Goal: Task Accomplishment & Management: Manage account settings

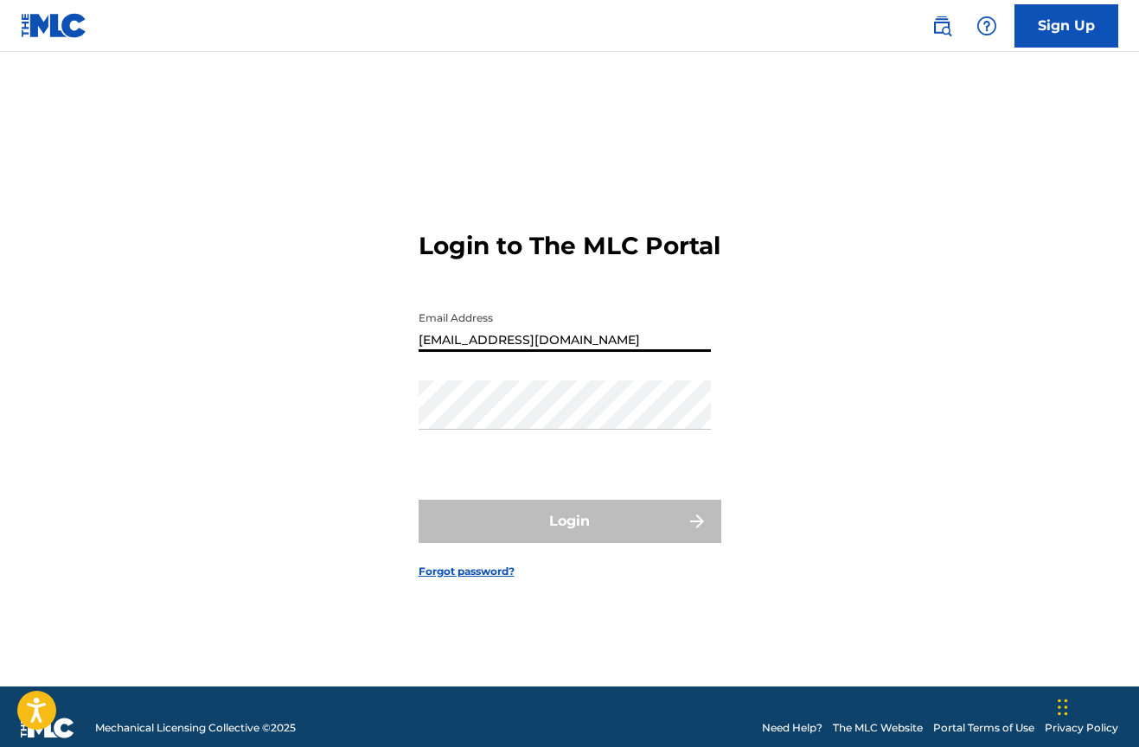
type input "[EMAIL_ADDRESS][DOMAIN_NAME]"
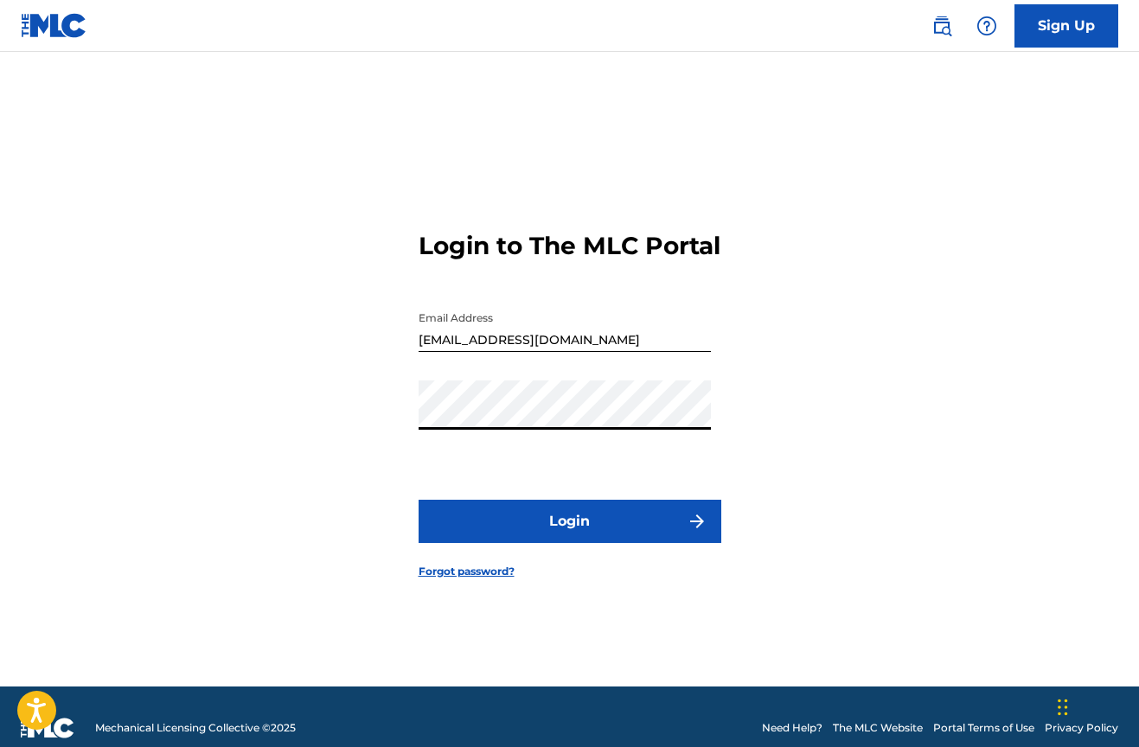
click at [531, 530] on button "Login" at bounding box center [570, 521] width 303 height 43
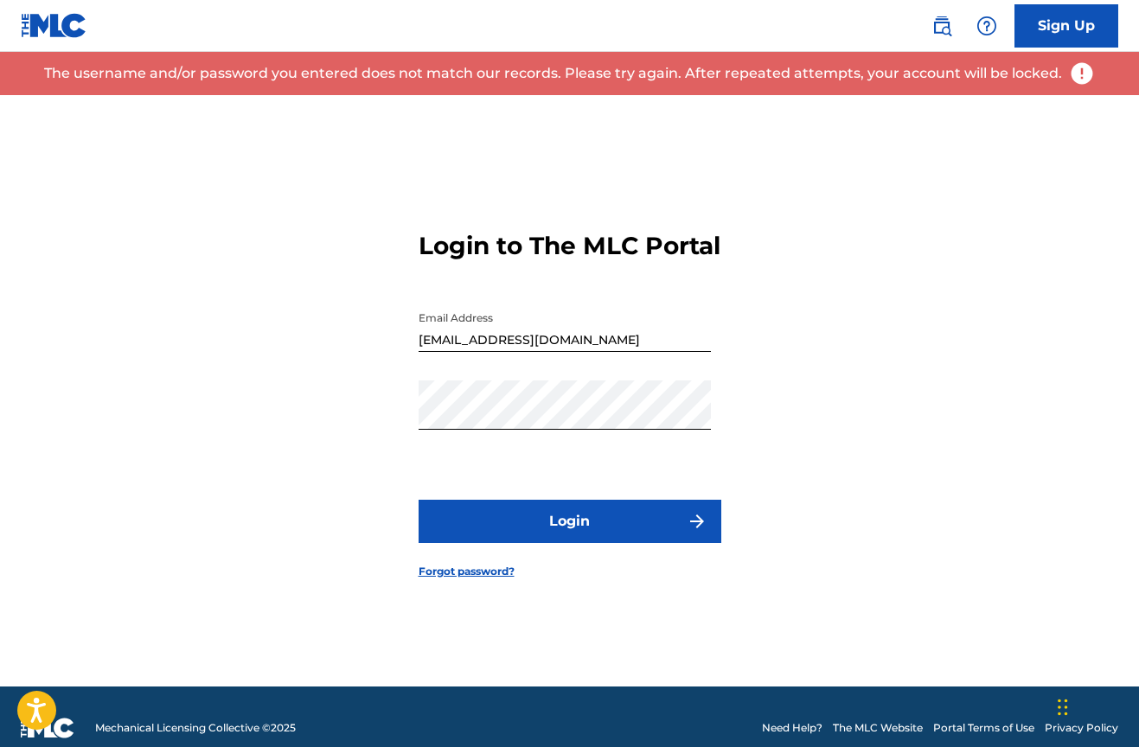
click at [661, 532] on button "Login" at bounding box center [570, 521] width 303 height 43
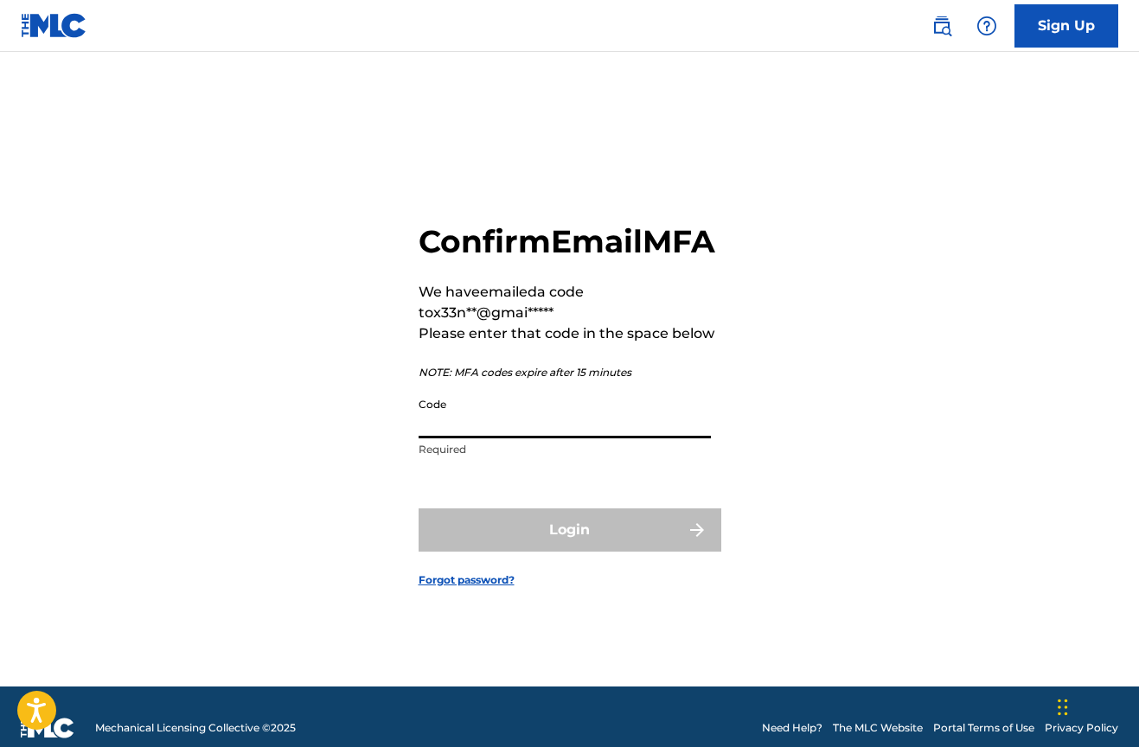
click at [491, 438] on input "Code" at bounding box center [565, 413] width 292 height 49
click at [563, 425] on input "Code" at bounding box center [565, 413] width 292 height 49
paste input "837346"
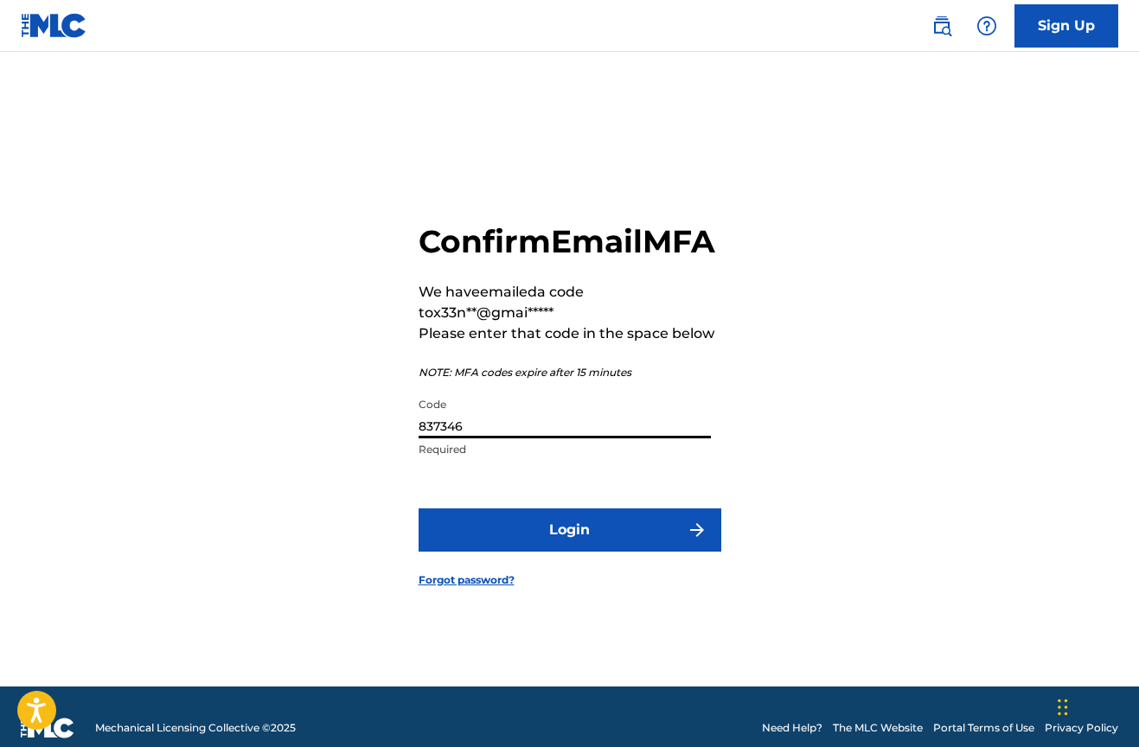
type input "837346"
click at [549, 552] on button "Login" at bounding box center [570, 529] width 303 height 43
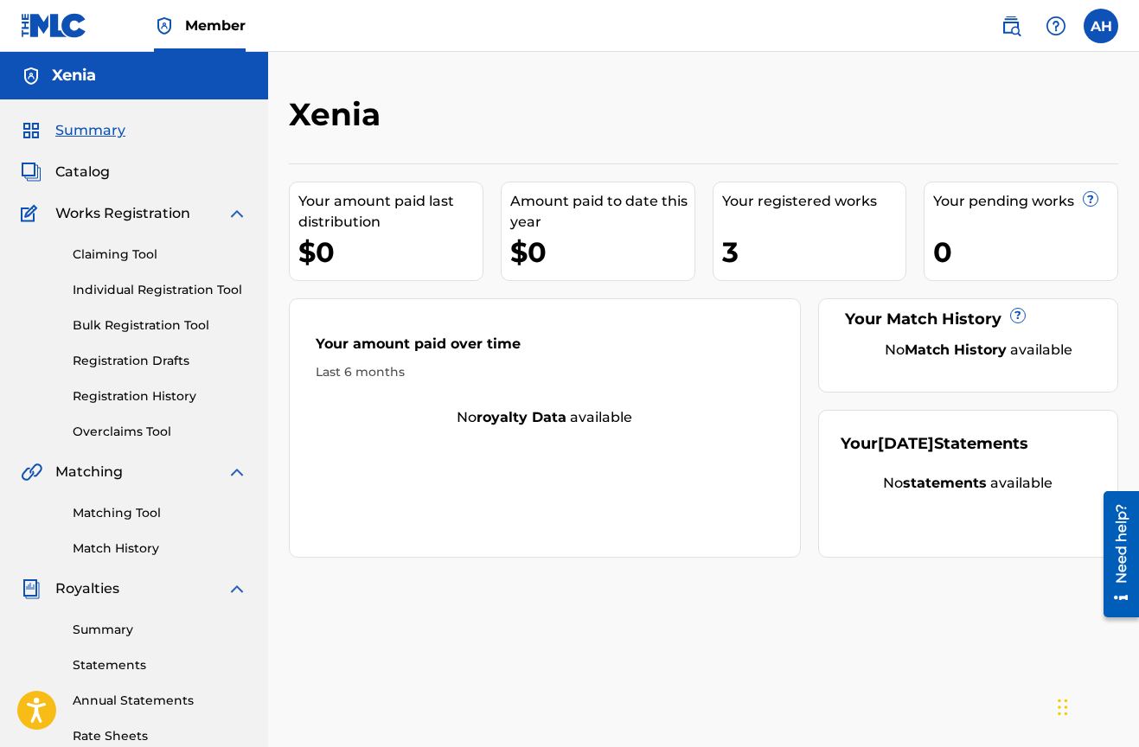
click at [79, 165] on span "Catalog" at bounding box center [82, 172] width 54 height 21
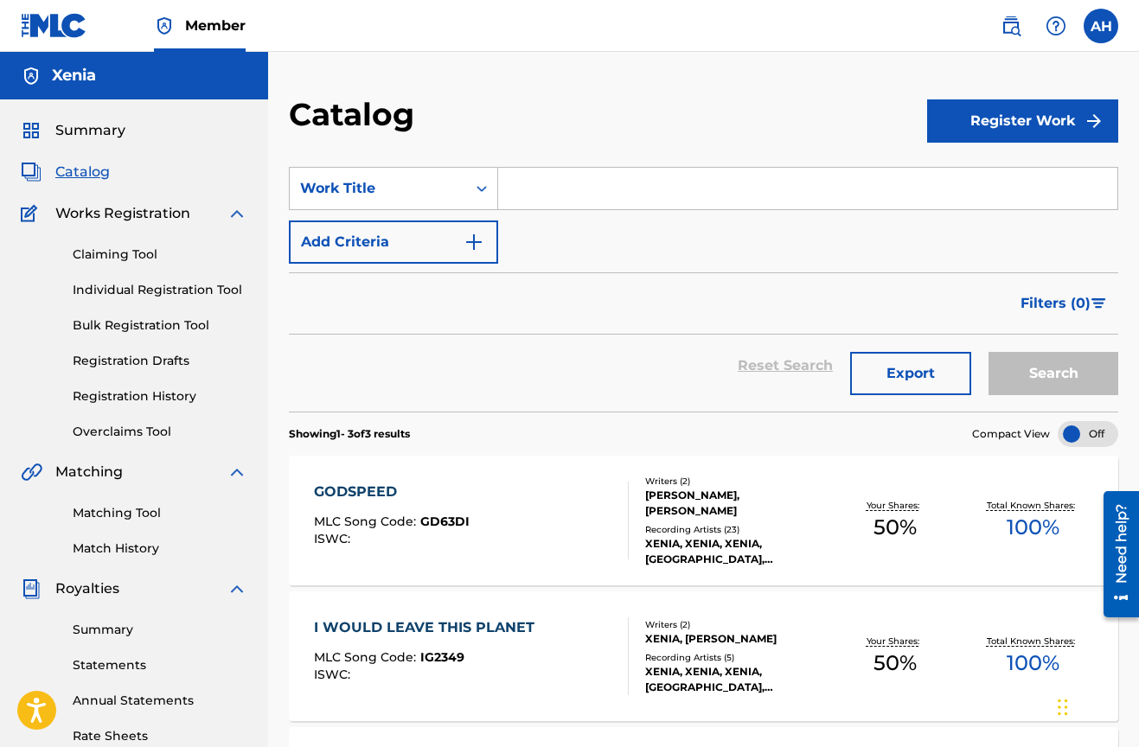
click at [553, 191] on input "Search Form" at bounding box center [807, 189] width 619 height 42
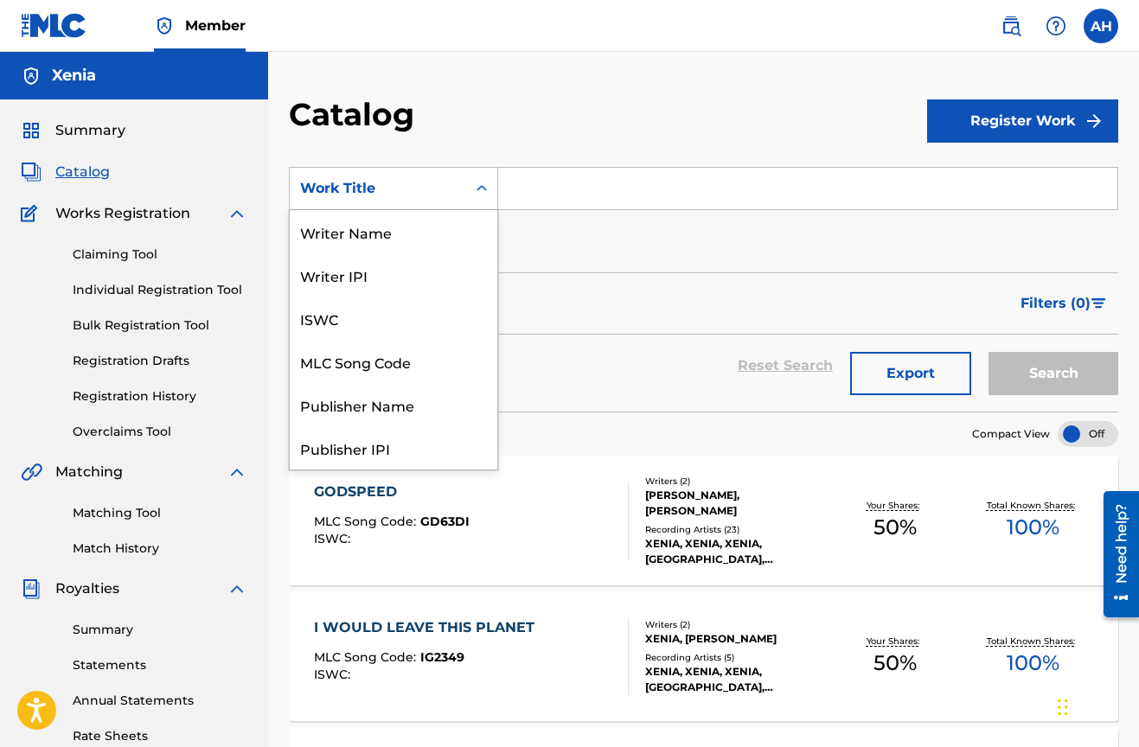
click at [478, 177] on div "Search Form" at bounding box center [481, 188] width 31 height 31
click at [348, 451] on div "Work Title" at bounding box center [394, 447] width 208 height 43
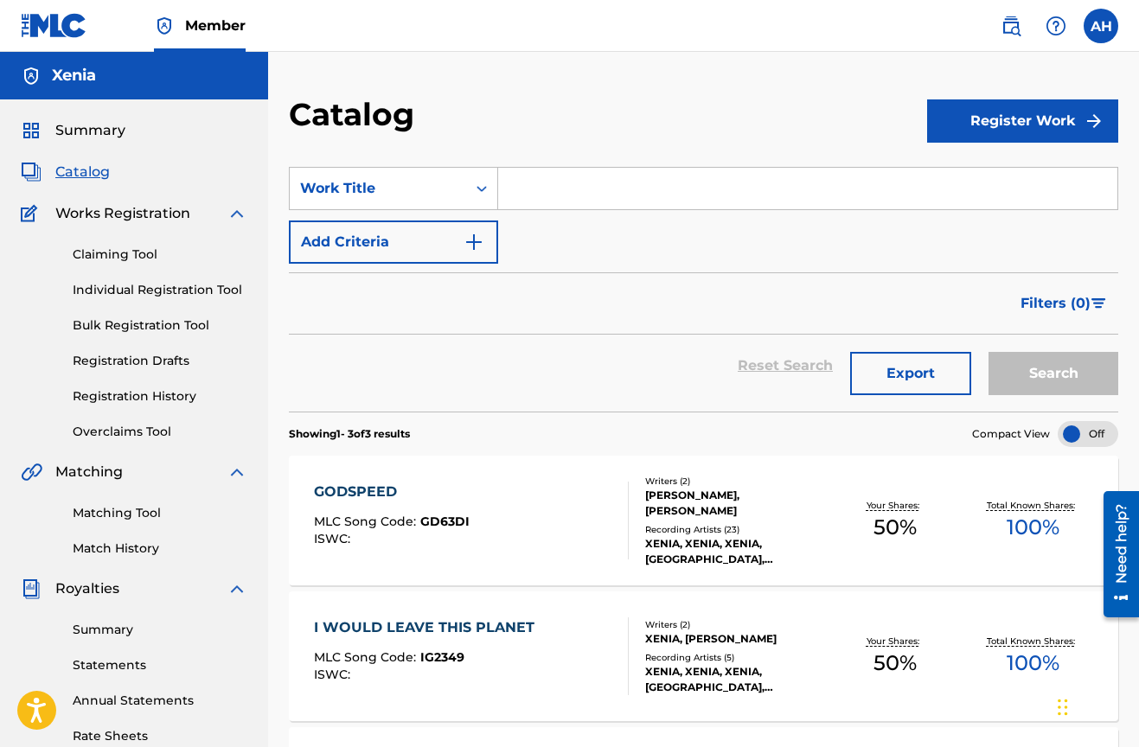
click at [575, 186] on input "Search Form" at bounding box center [807, 189] width 619 height 42
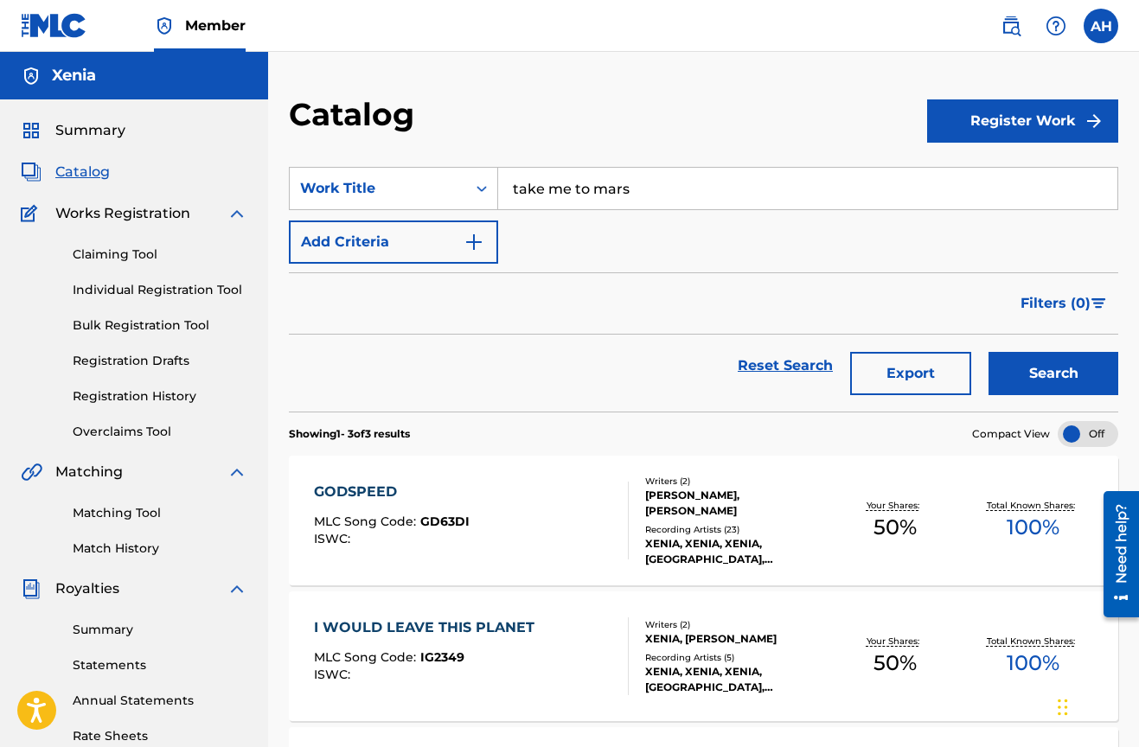
type input "take me to mars"
click at [485, 240] on button "Add Criteria" at bounding box center [393, 241] width 209 height 43
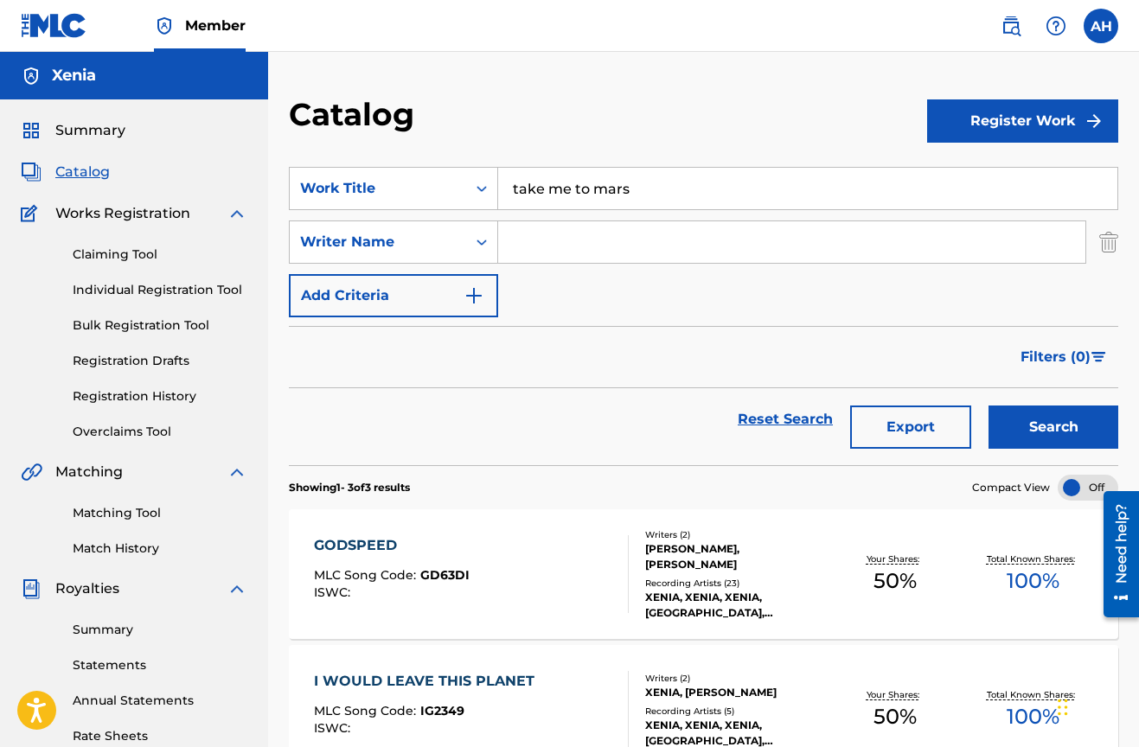
click at [553, 240] on input "Search Form" at bounding box center [791, 242] width 587 height 42
type input "xenia"
click at [1053, 427] on button "Search" at bounding box center [1053, 427] width 130 height 43
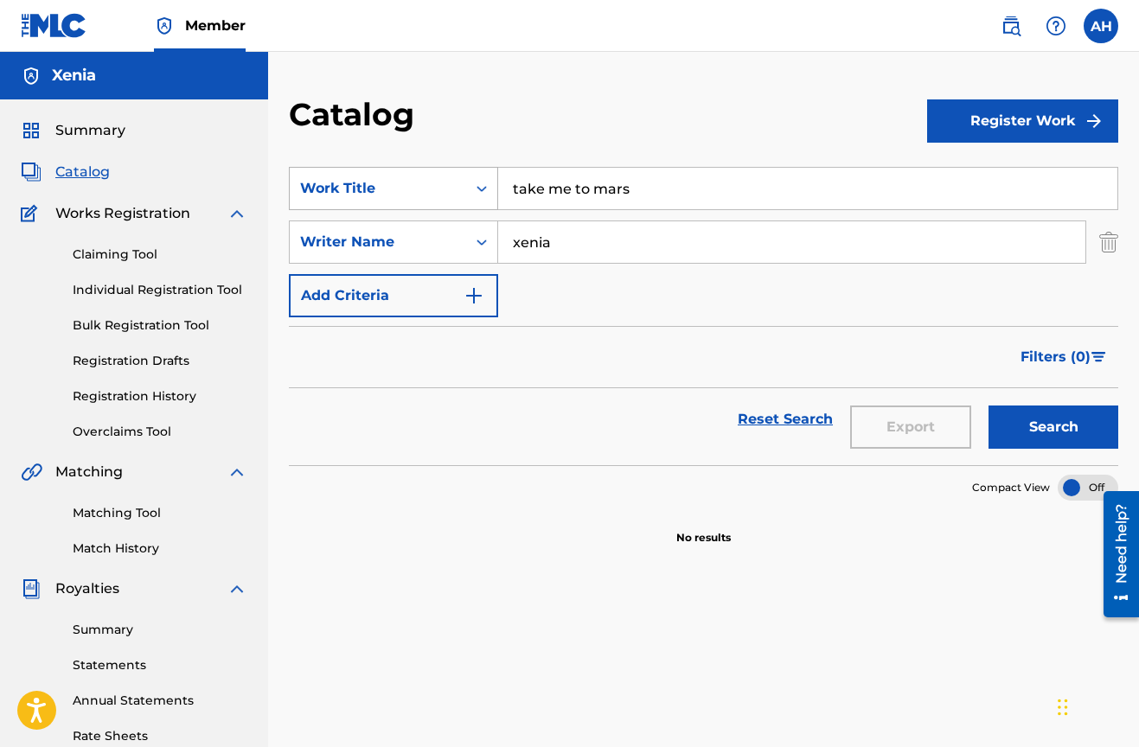
drag, startPoint x: 567, startPoint y: 248, endPoint x: 441, endPoint y: 169, distance: 149.2
click at [443, 213] on div "SearchWithCriteriacb68209b-612a-4ca1-ad12-6f3a21f67a02 Work Title take me to ma…" at bounding box center [703, 242] width 829 height 150
click at [1053, 427] on button "Search" at bounding box center [1053, 427] width 130 height 43
type input "d"
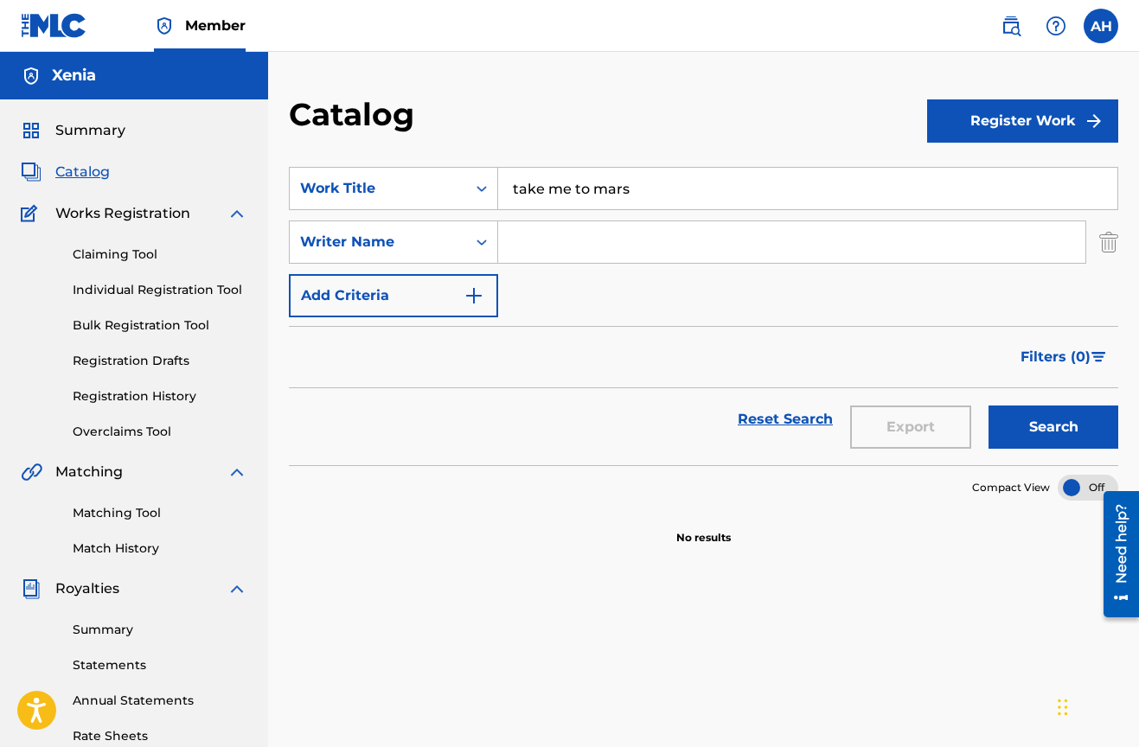
click at [1102, 249] on img "Search Form" at bounding box center [1108, 241] width 19 height 43
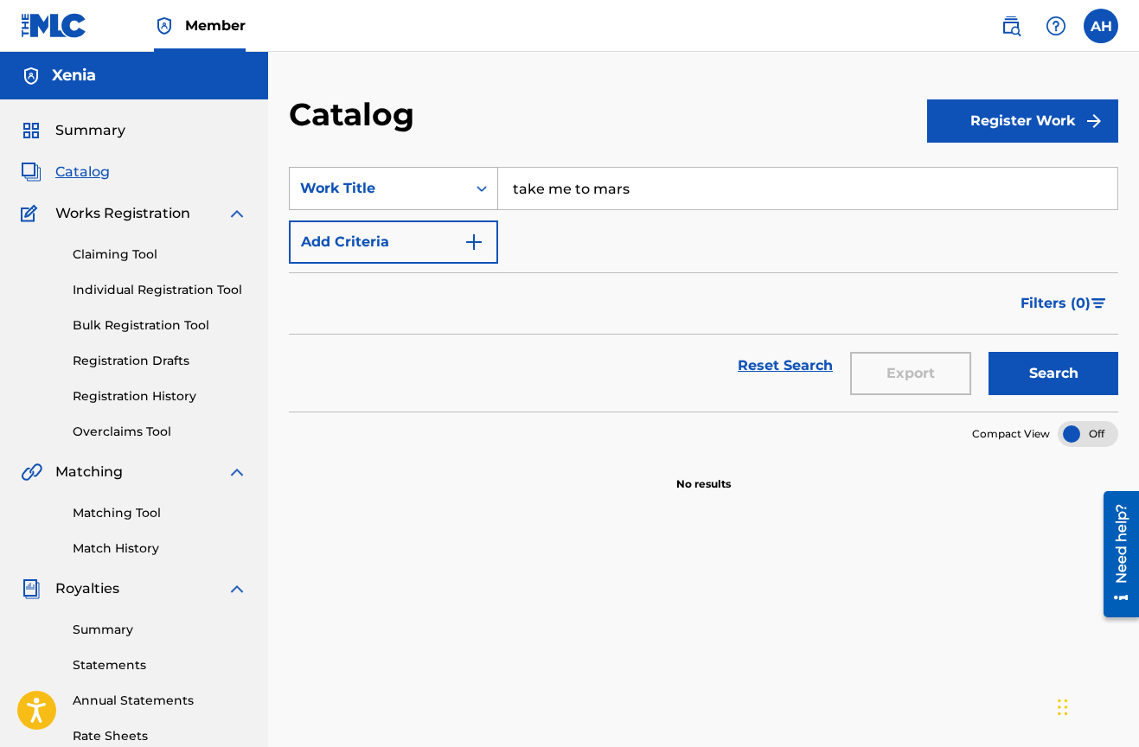
drag, startPoint x: 674, startPoint y: 185, endPoint x: 472, endPoint y: 167, distance: 203.2
click at [472, 167] on div "SearchWithCriteriacb68209b-612a-4ca1-ad12-6f3a21f67a02 Work Title take me to ma…" at bounding box center [703, 188] width 829 height 43
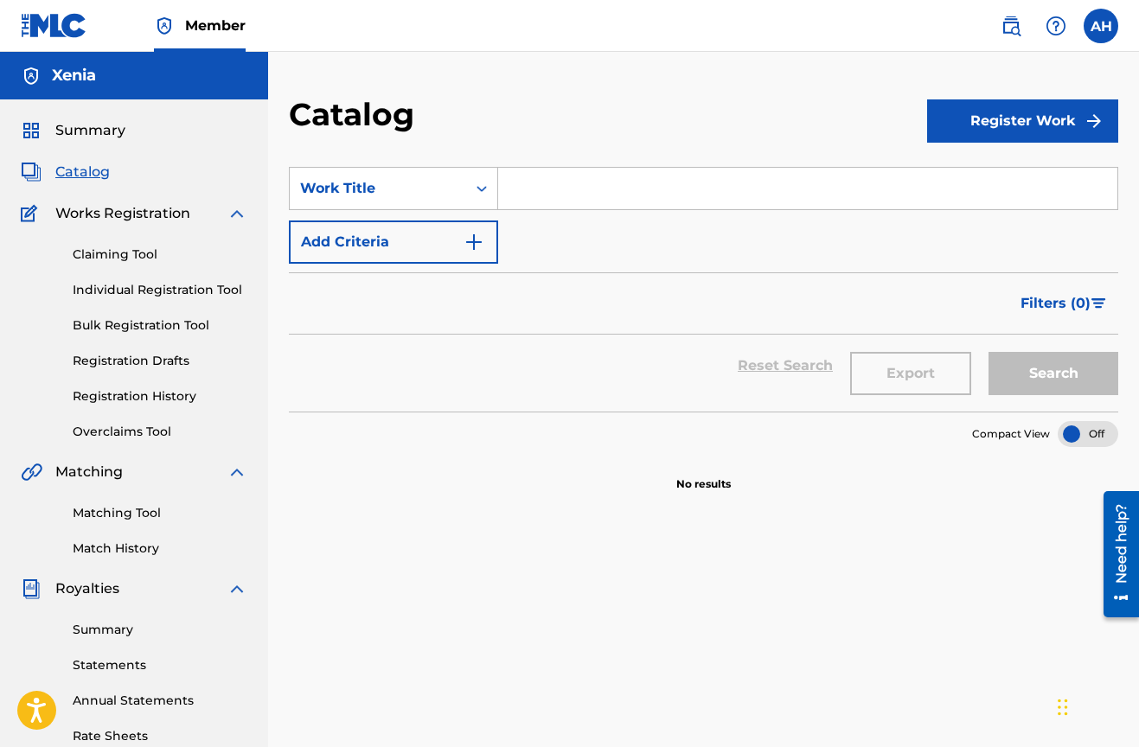
click at [470, 244] on img "Search Form" at bounding box center [473, 242] width 21 height 21
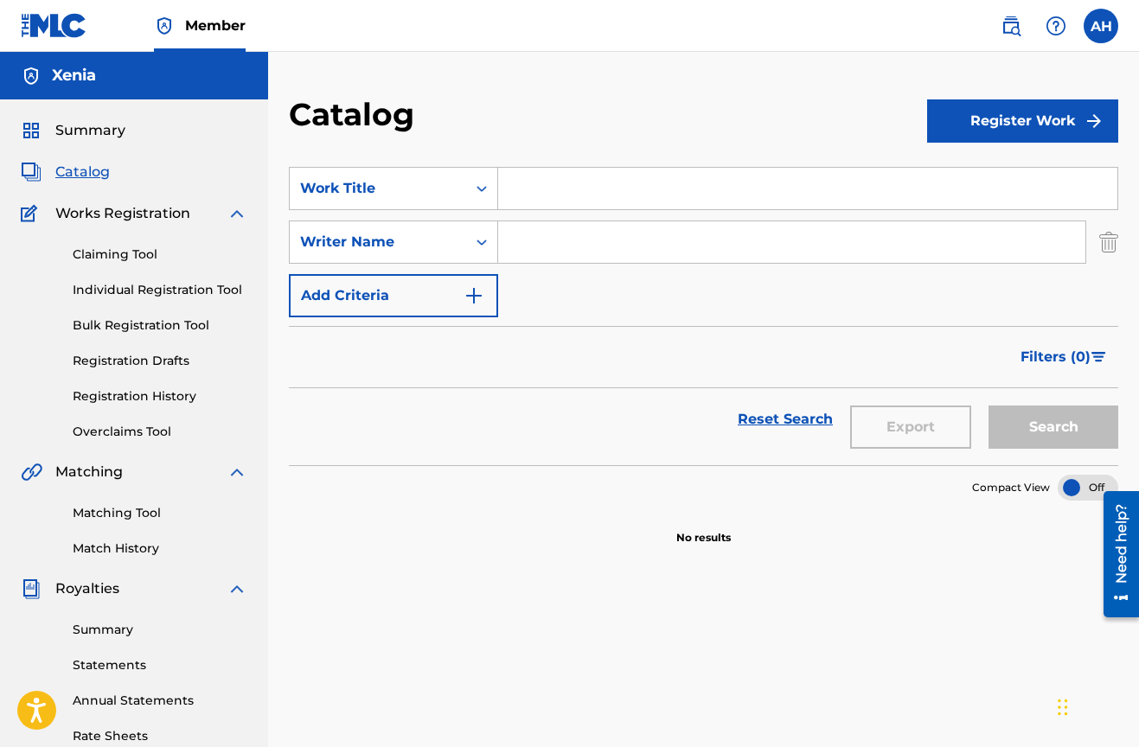
click at [529, 246] on input "Search Form" at bounding box center [791, 242] width 587 height 42
type input "xenia"
click at [1053, 427] on button "Search" at bounding box center [1053, 427] width 130 height 43
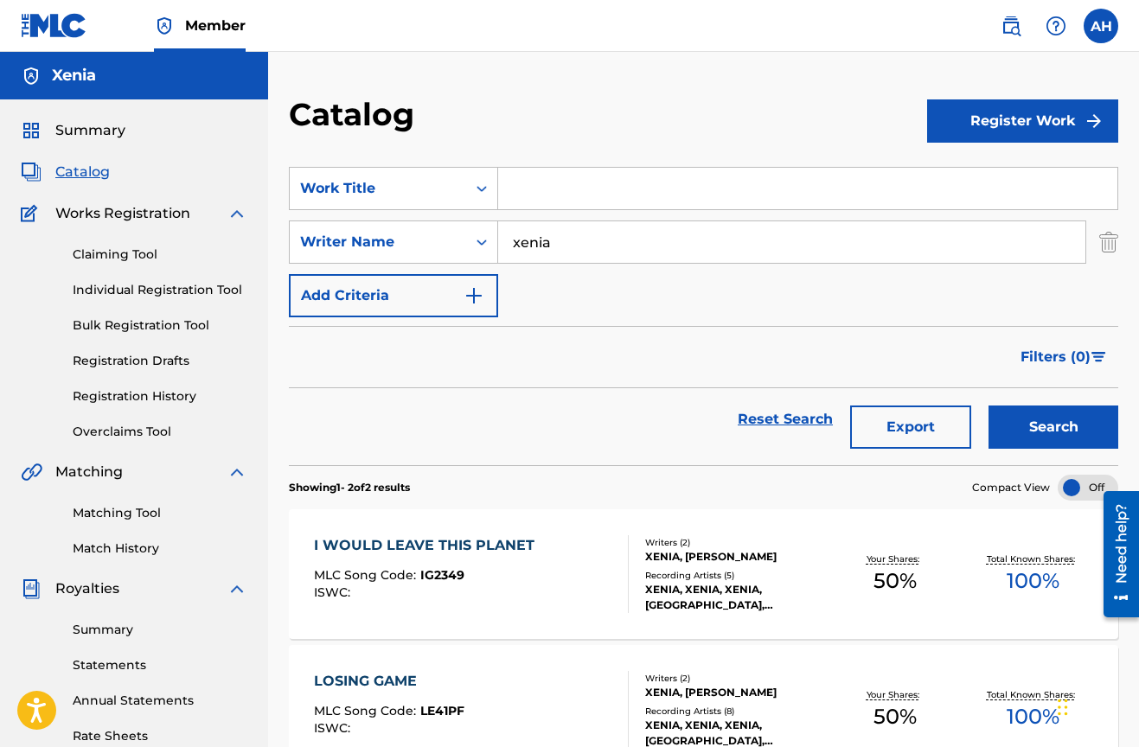
click at [983, 117] on button "Register Work" at bounding box center [1022, 120] width 191 height 43
click at [977, 187] on link "Individual" at bounding box center [1022, 178] width 191 height 42
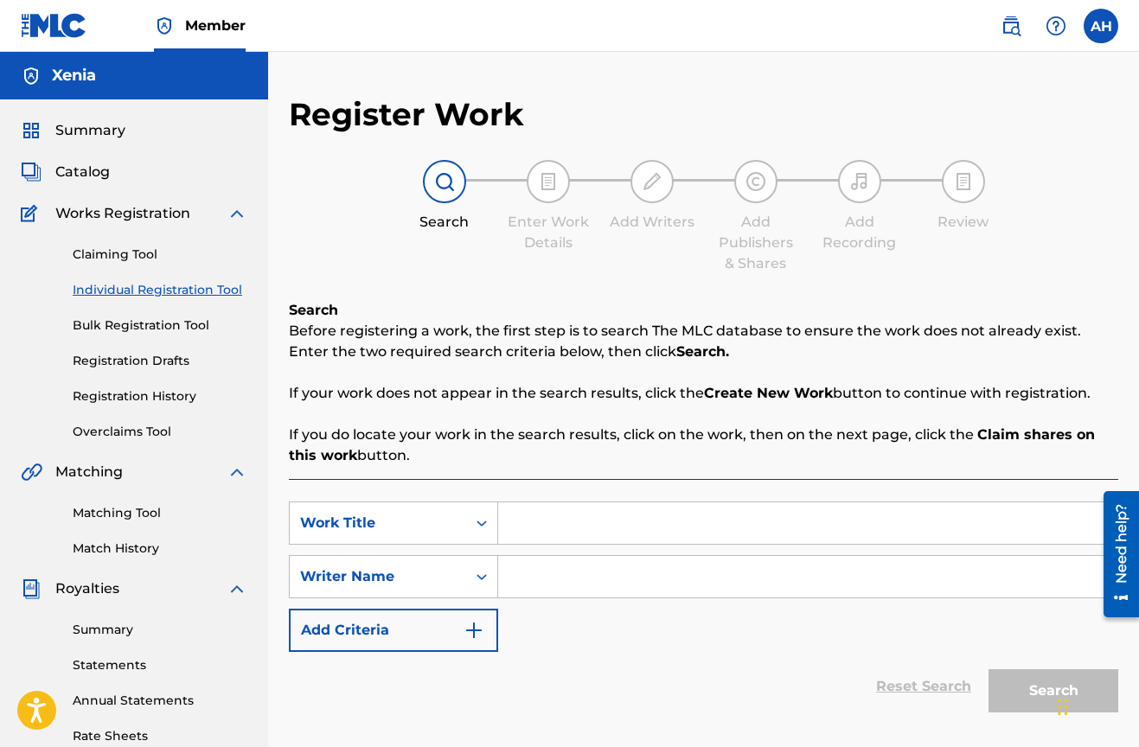
scroll to position [63, 0]
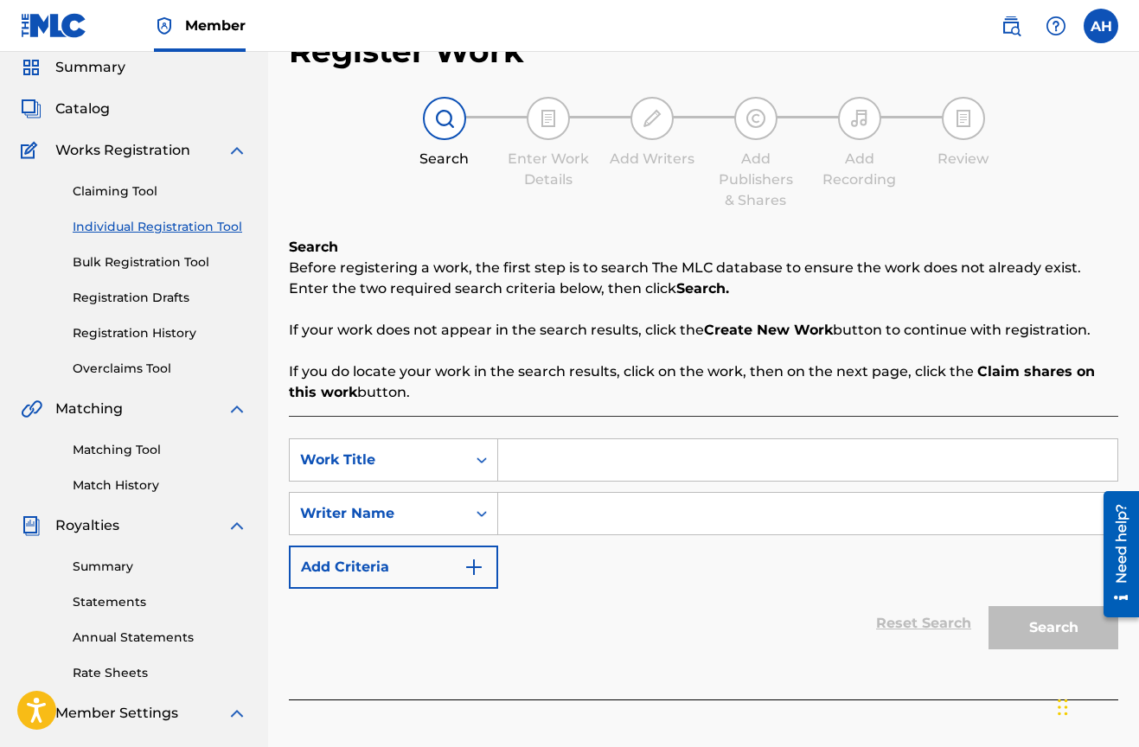
click at [572, 463] on input "Search Form" at bounding box center [807, 460] width 619 height 42
type input "take me to mars"
click at [542, 519] on input "Search Form" at bounding box center [807, 514] width 619 height 42
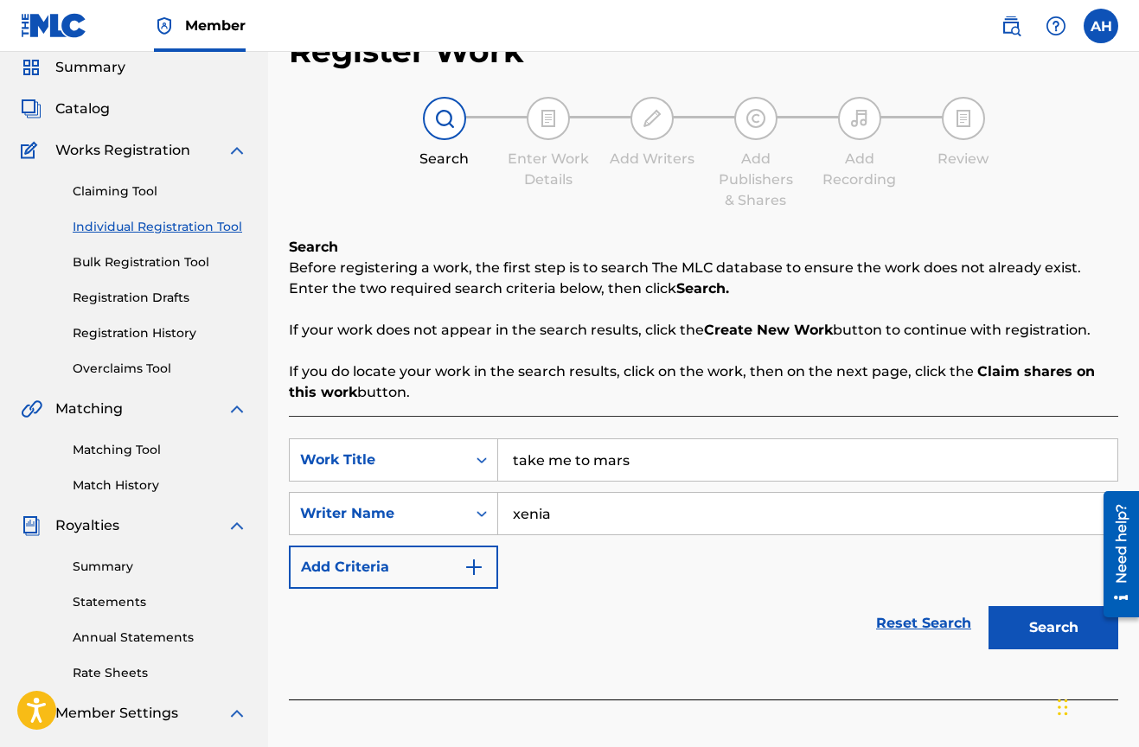
type input "xenia"
click at [1053, 628] on button "Search" at bounding box center [1053, 627] width 130 height 43
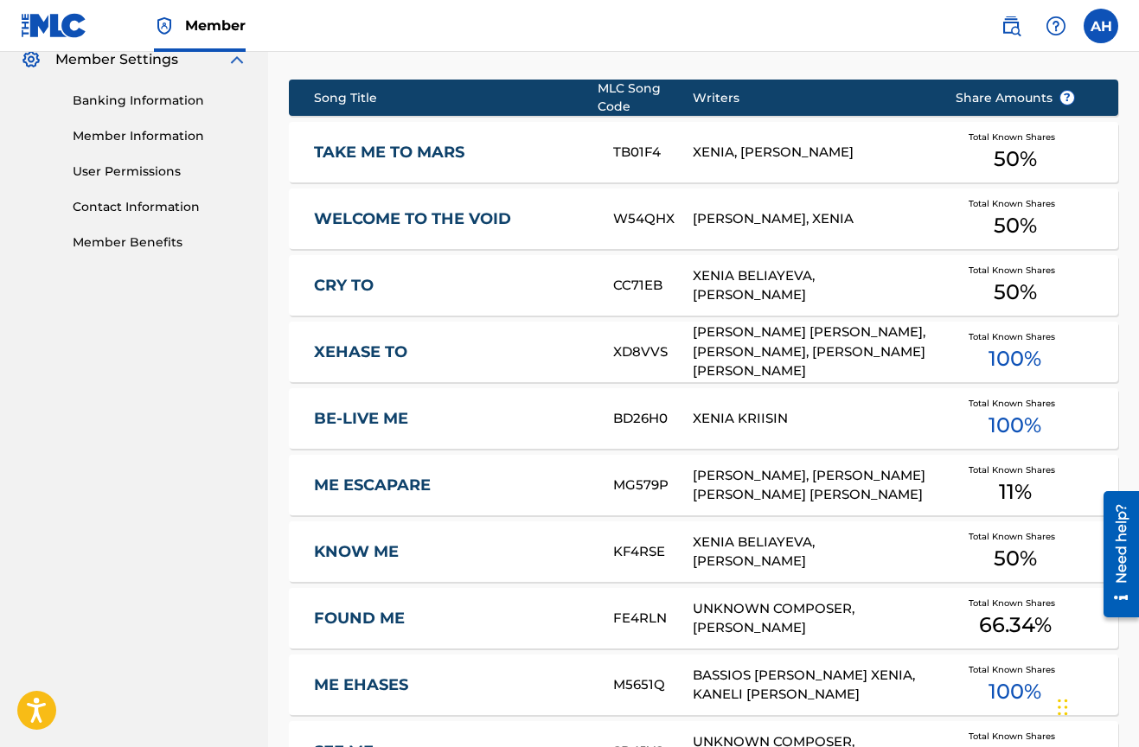
scroll to position [570, 0]
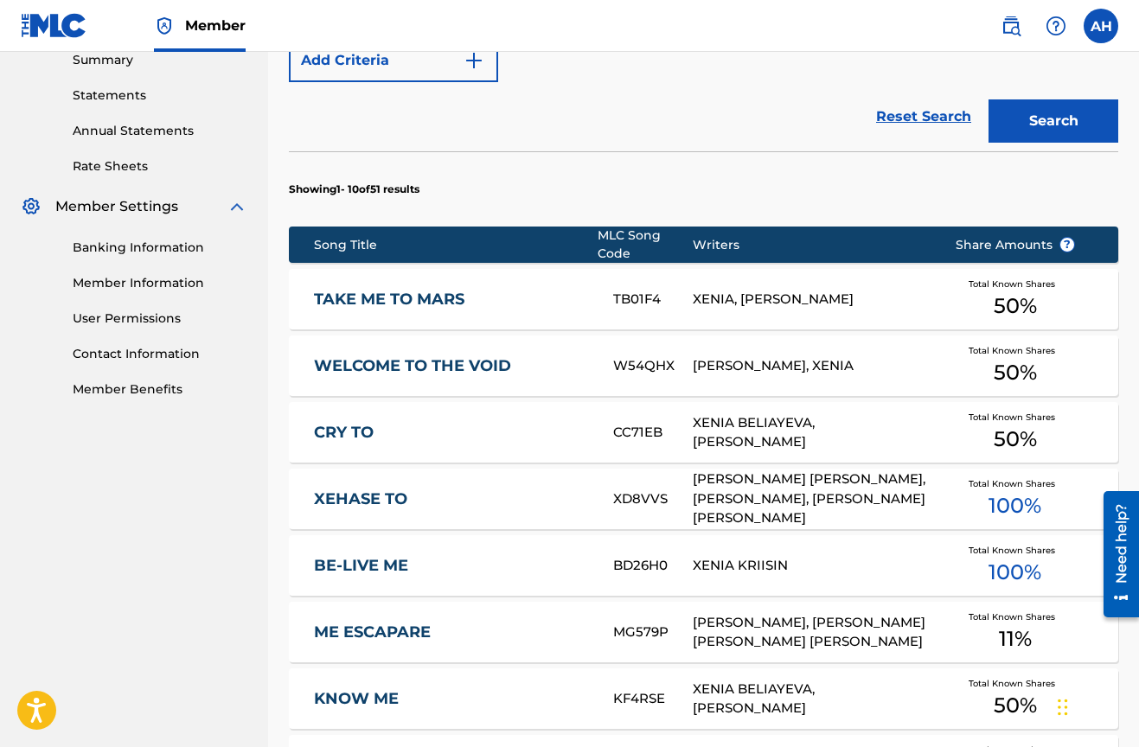
click at [407, 295] on link "TAKE ME TO MARS" at bounding box center [452, 300] width 277 height 20
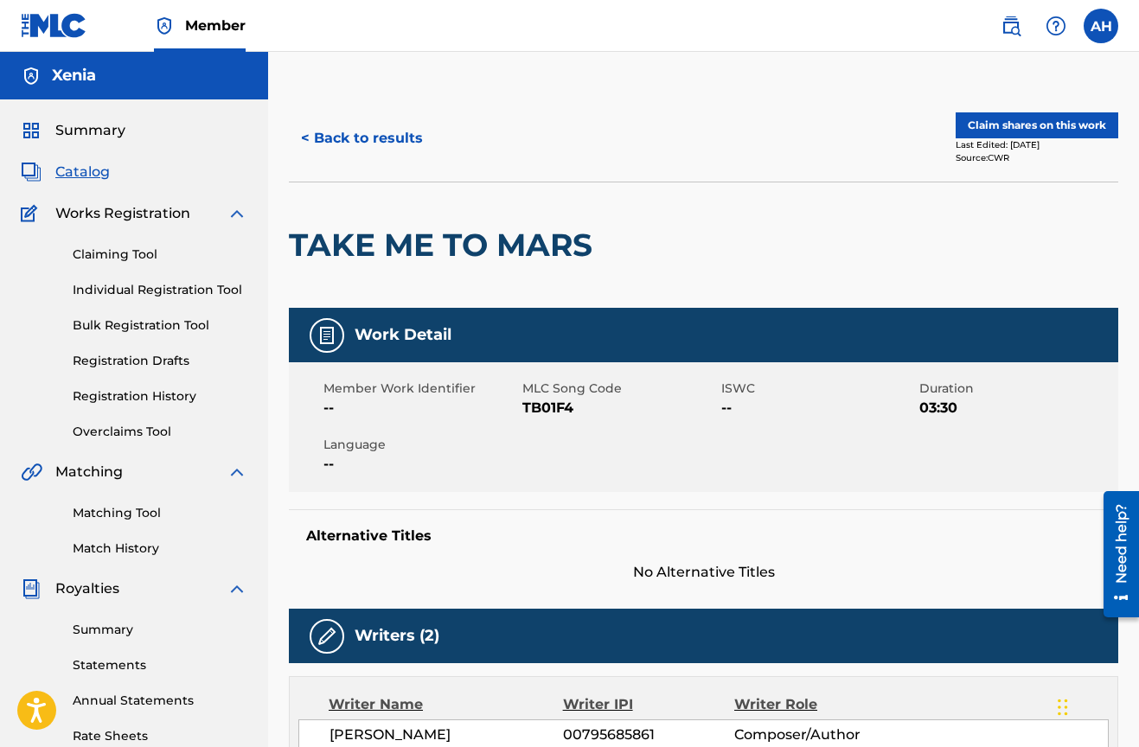
click at [981, 125] on button "Claim shares on this work" at bounding box center [1036, 125] width 163 height 26
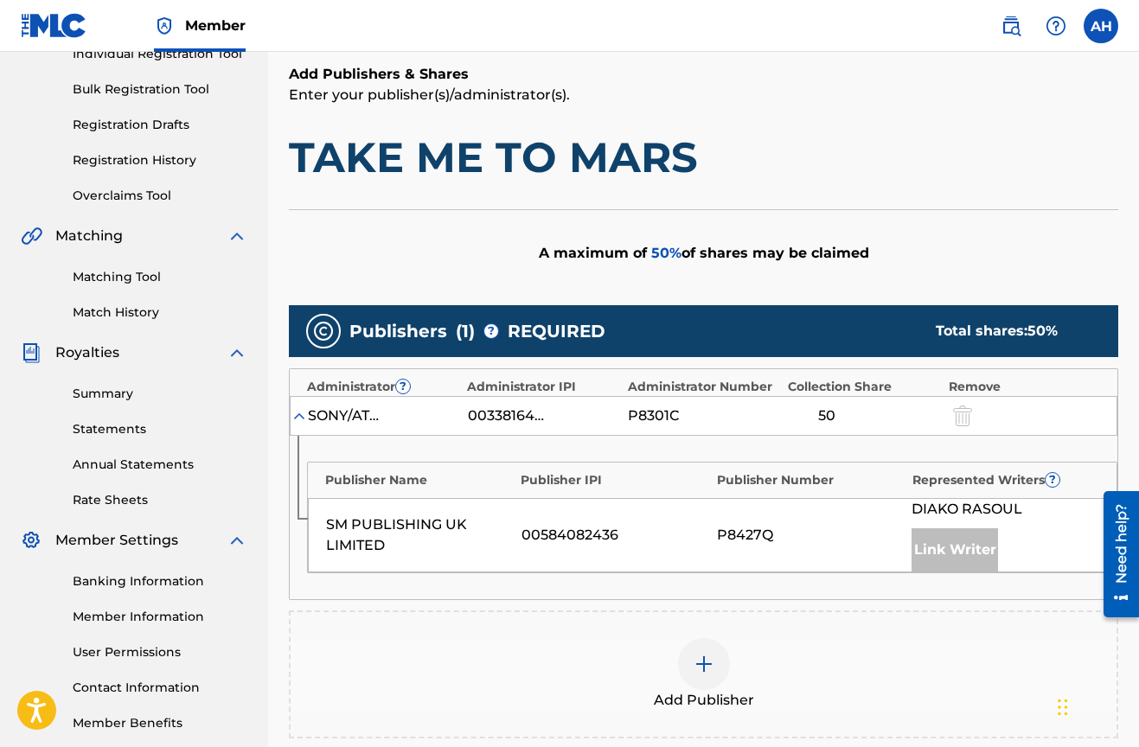
scroll to position [391, 0]
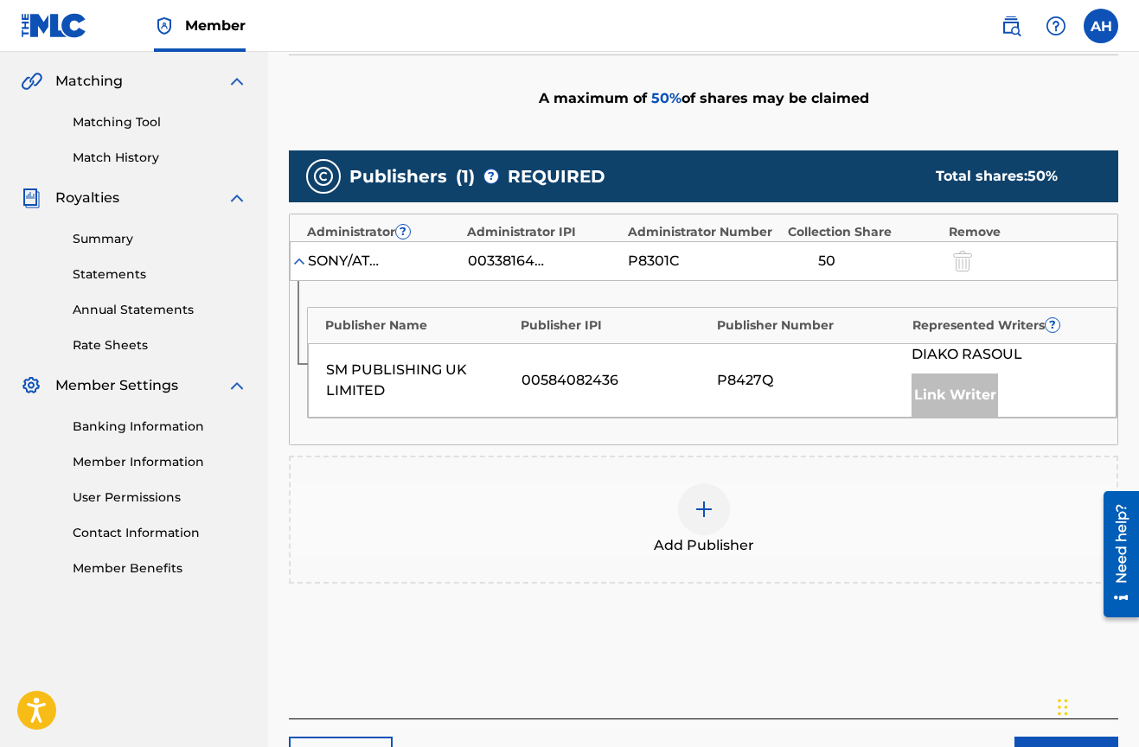
click at [710, 505] on img at bounding box center [703, 509] width 21 height 21
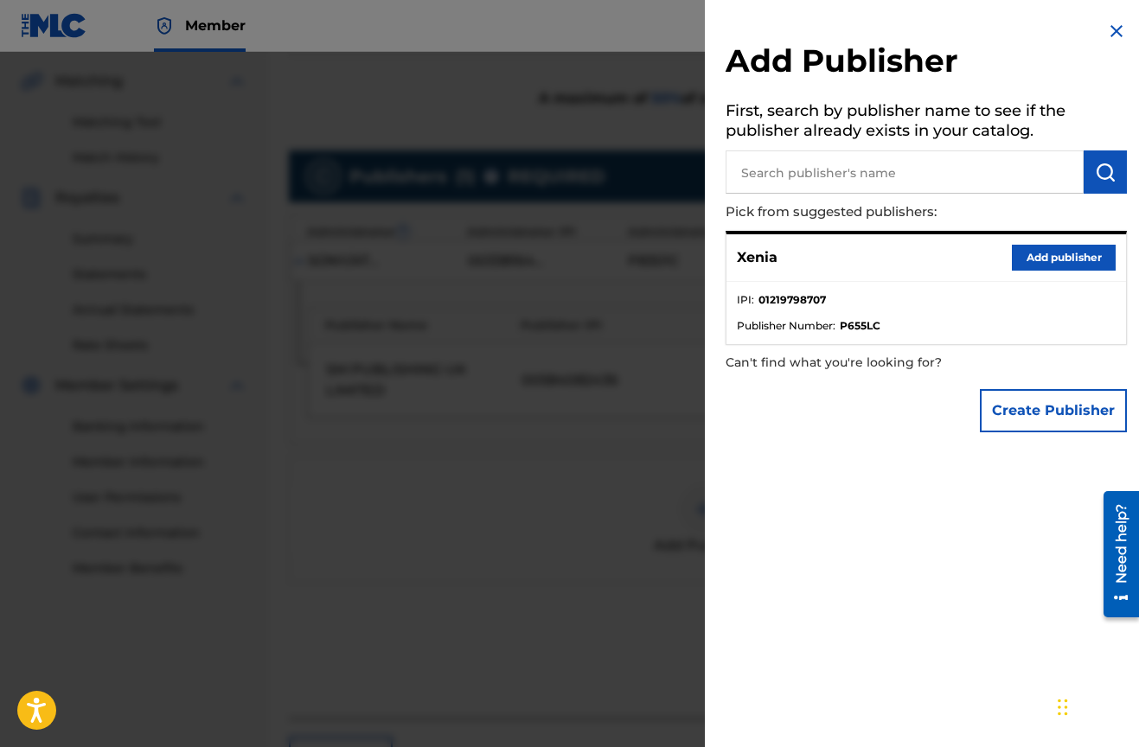
click at [1058, 259] on button "Add publisher" at bounding box center [1064, 258] width 104 height 26
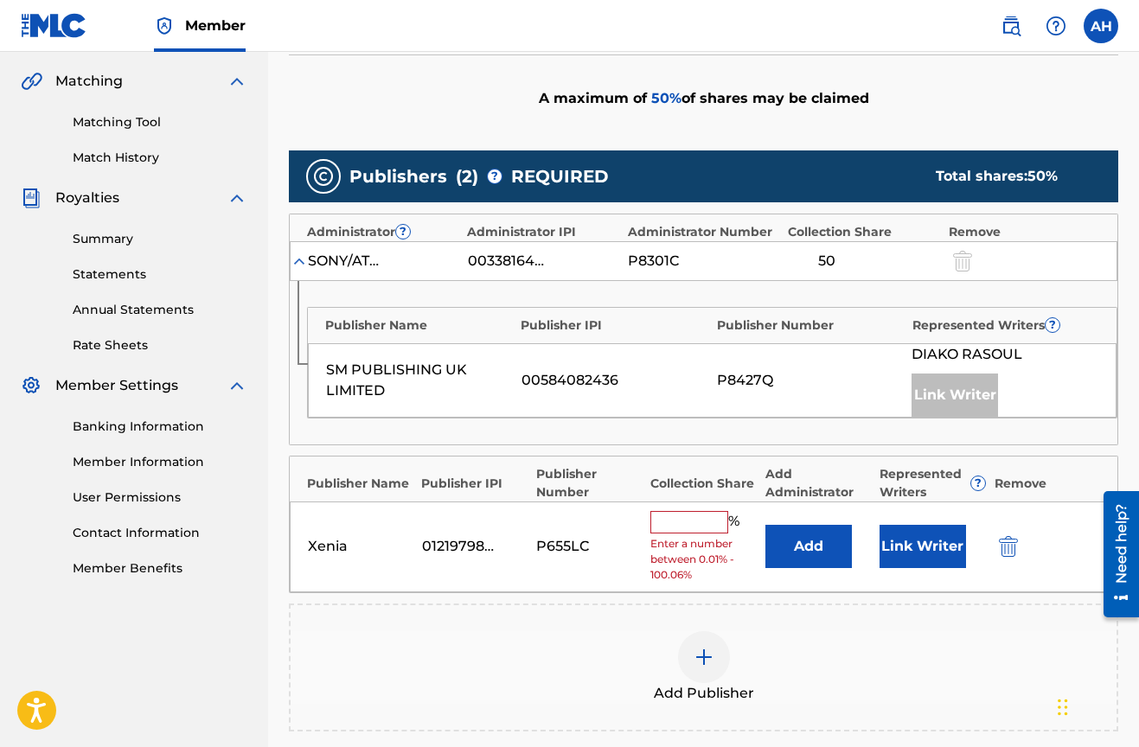
click at [669, 515] on input "text" at bounding box center [689, 522] width 78 height 22
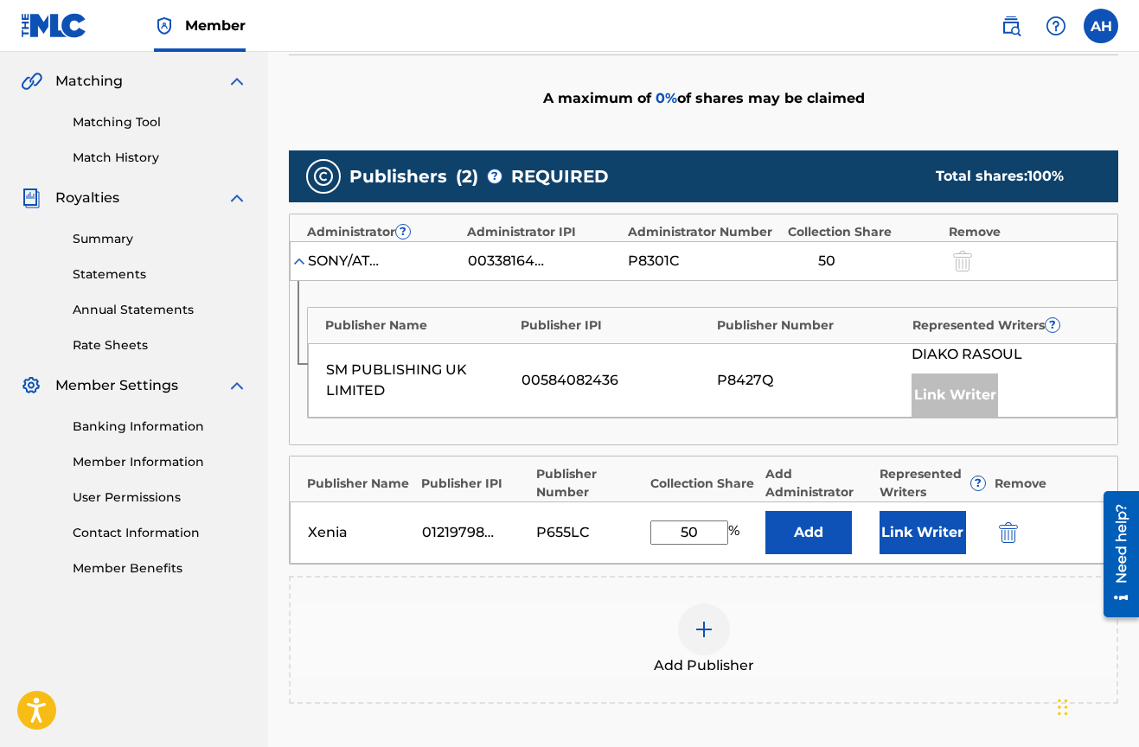
type input "50"
click at [920, 529] on button "Link Writer" at bounding box center [922, 532] width 86 height 43
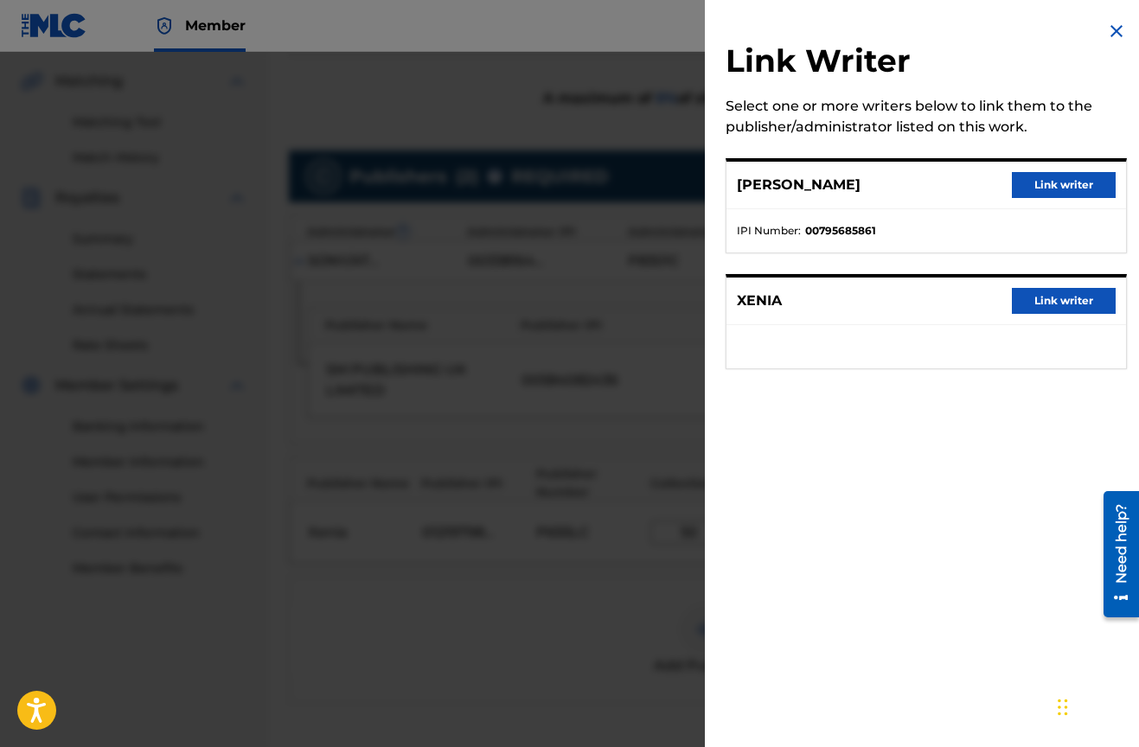
click at [1053, 299] on button "Link writer" at bounding box center [1064, 301] width 104 height 26
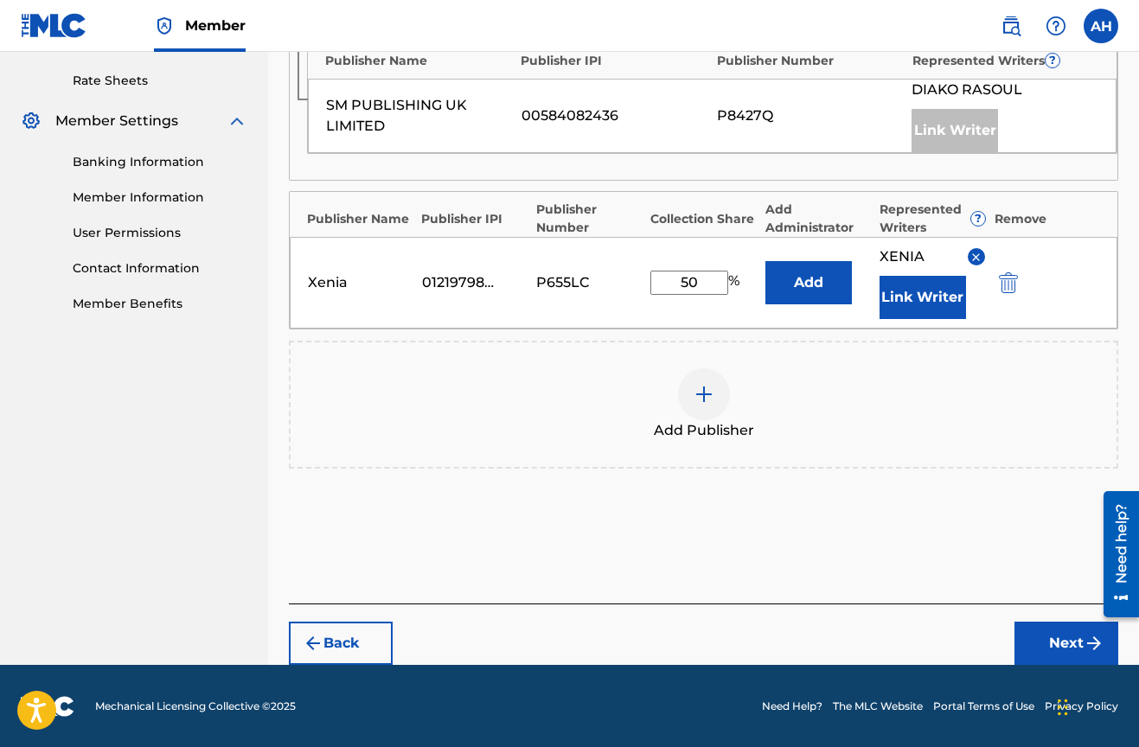
click at [1067, 635] on button "Next" at bounding box center [1066, 643] width 104 height 43
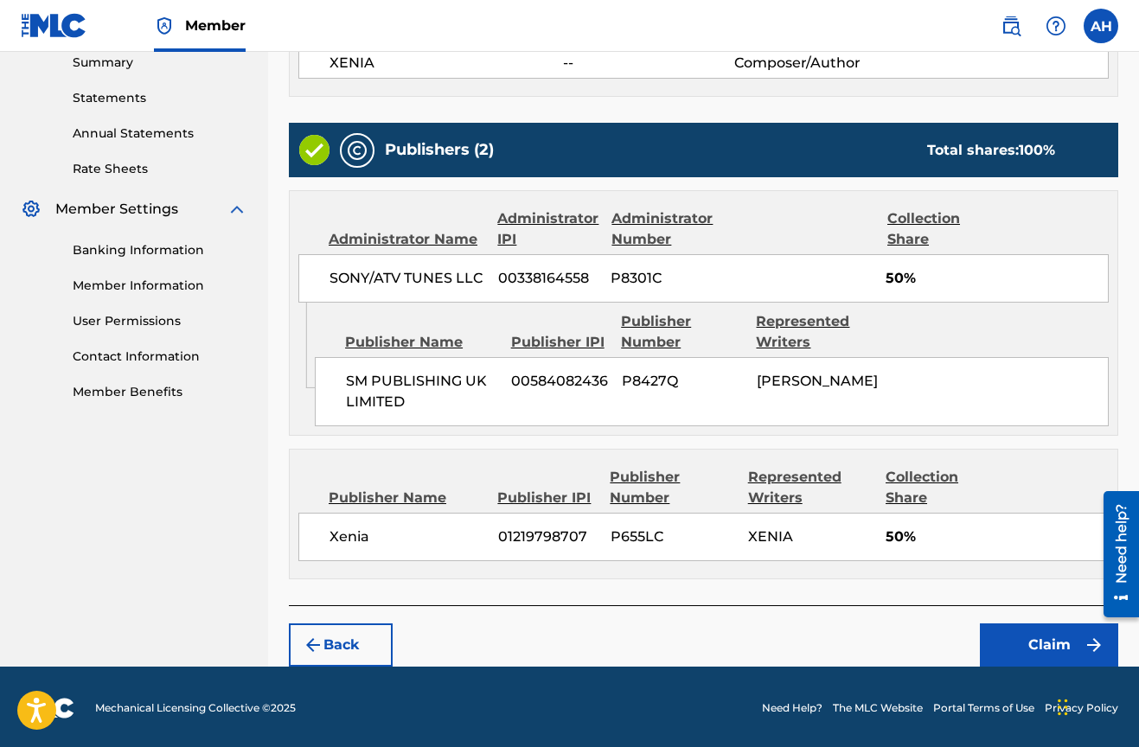
scroll to position [566, 0]
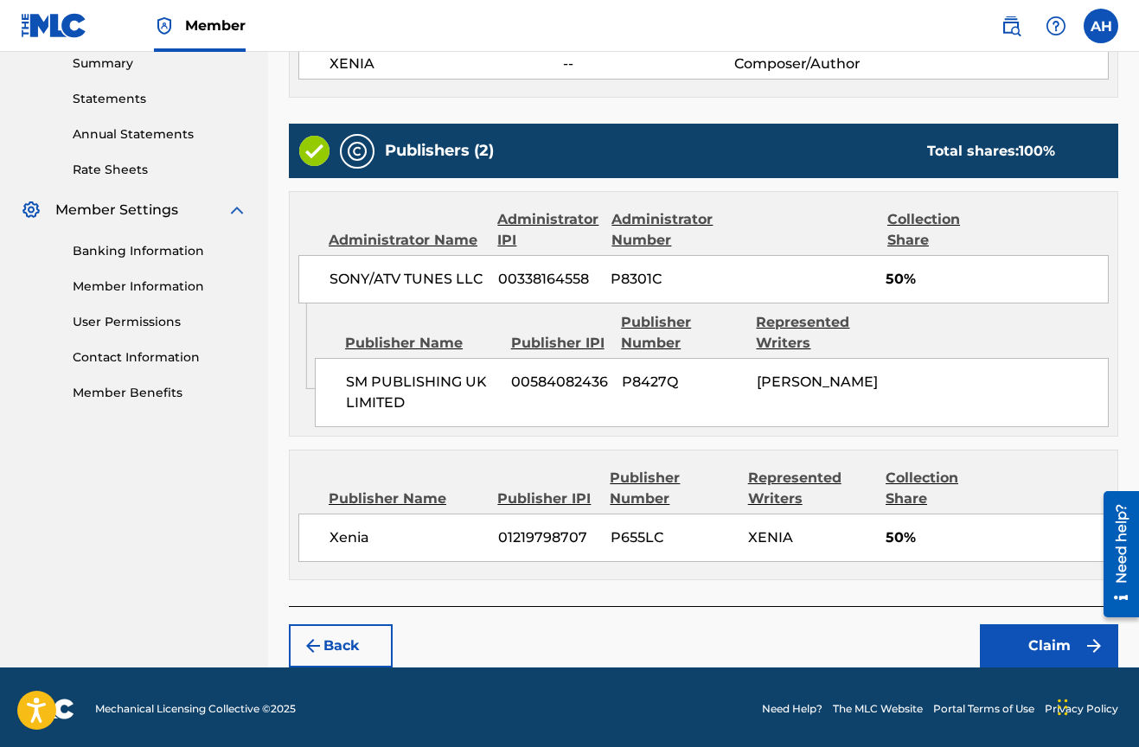
click at [1008, 627] on button "Claim" at bounding box center [1049, 645] width 138 height 43
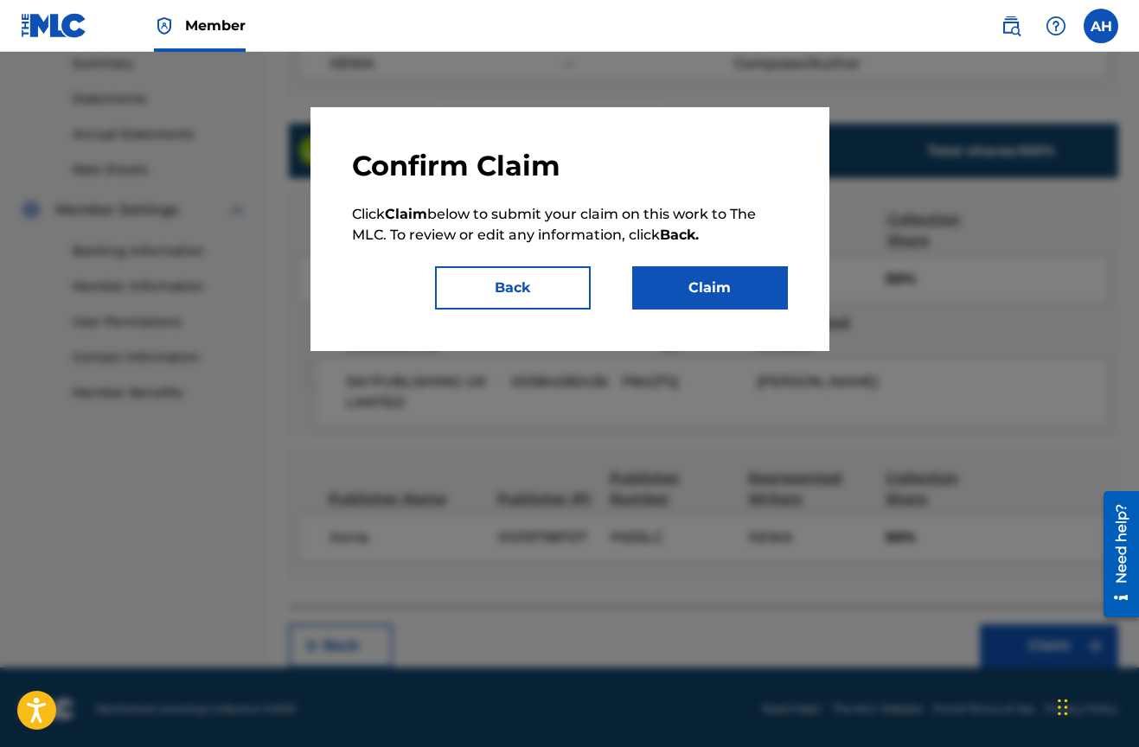
click at [677, 281] on button "Claim" at bounding box center [710, 287] width 156 height 43
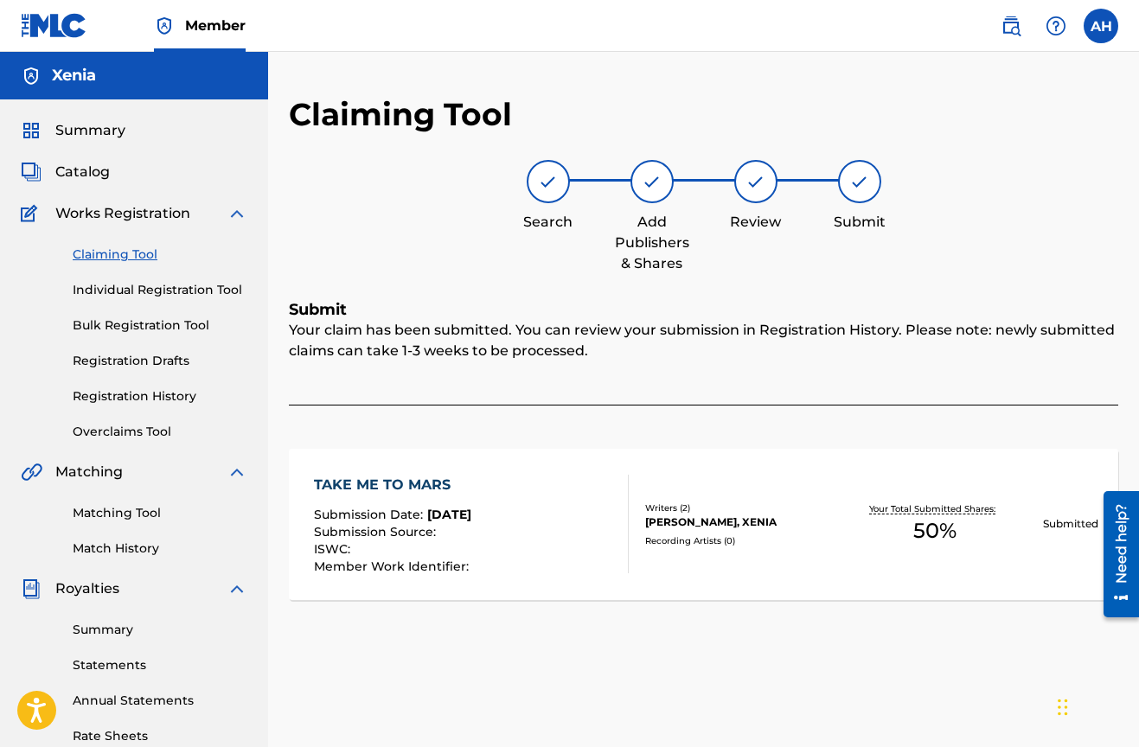
scroll to position [0, 0]
click at [139, 247] on link "Claiming Tool" at bounding box center [160, 255] width 175 height 18
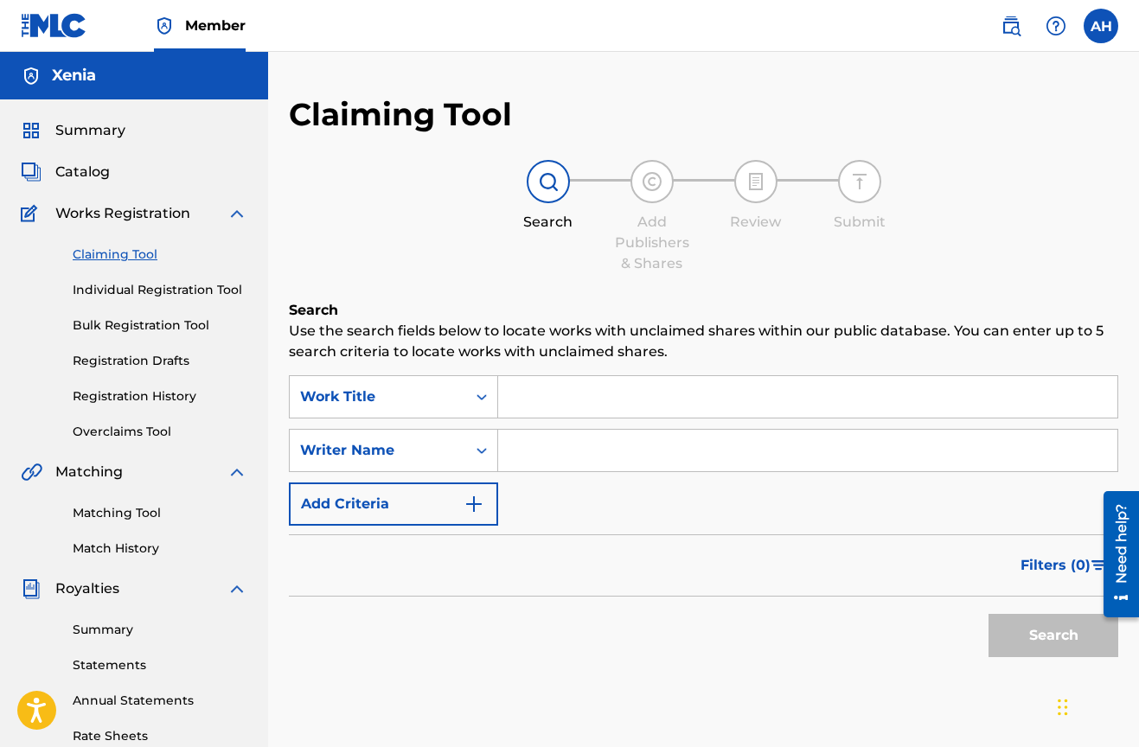
click at [557, 393] on input "Search Form" at bounding box center [807, 397] width 619 height 42
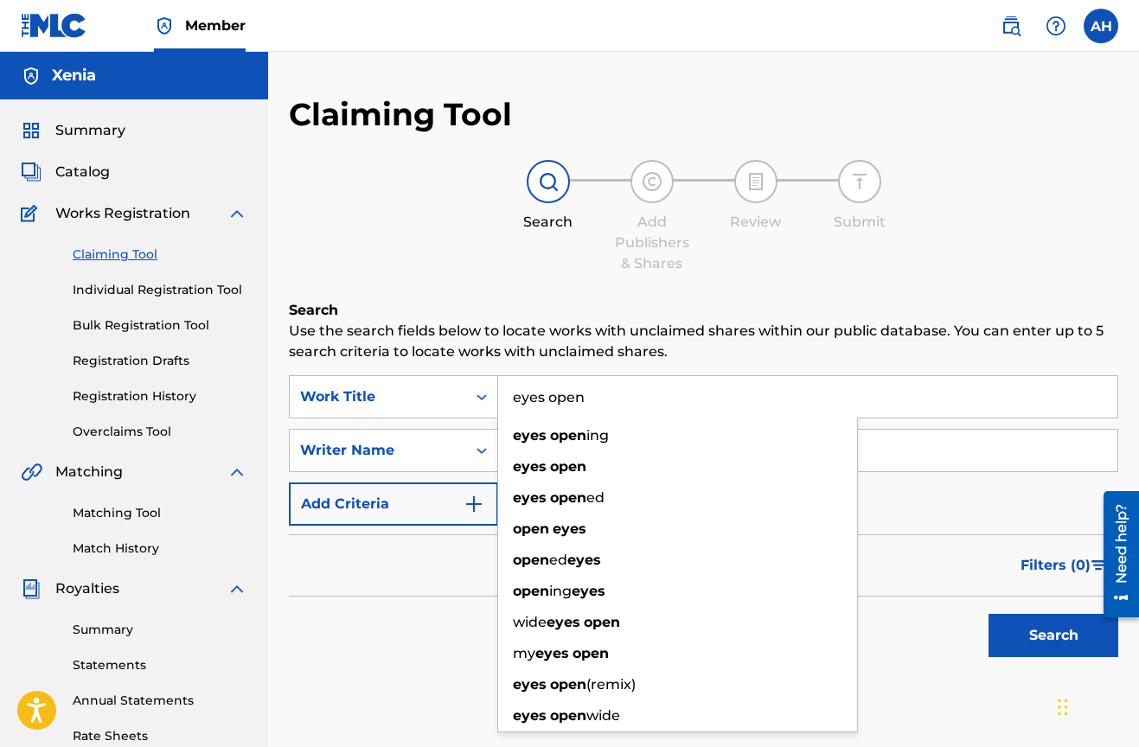
type input "eyes open"
click at [905, 457] on input "Search Form" at bounding box center [807, 451] width 619 height 42
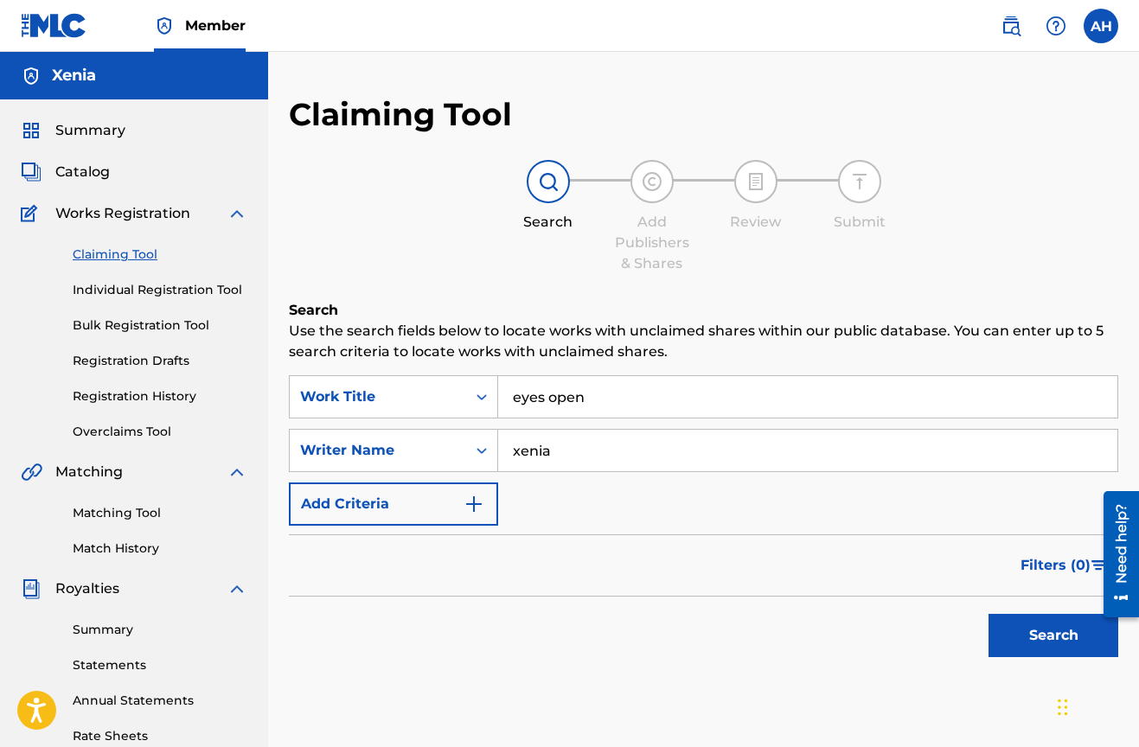
type input "xenia"
click at [1053, 636] on button "Search" at bounding box center [1053, 635] width 130 height 43
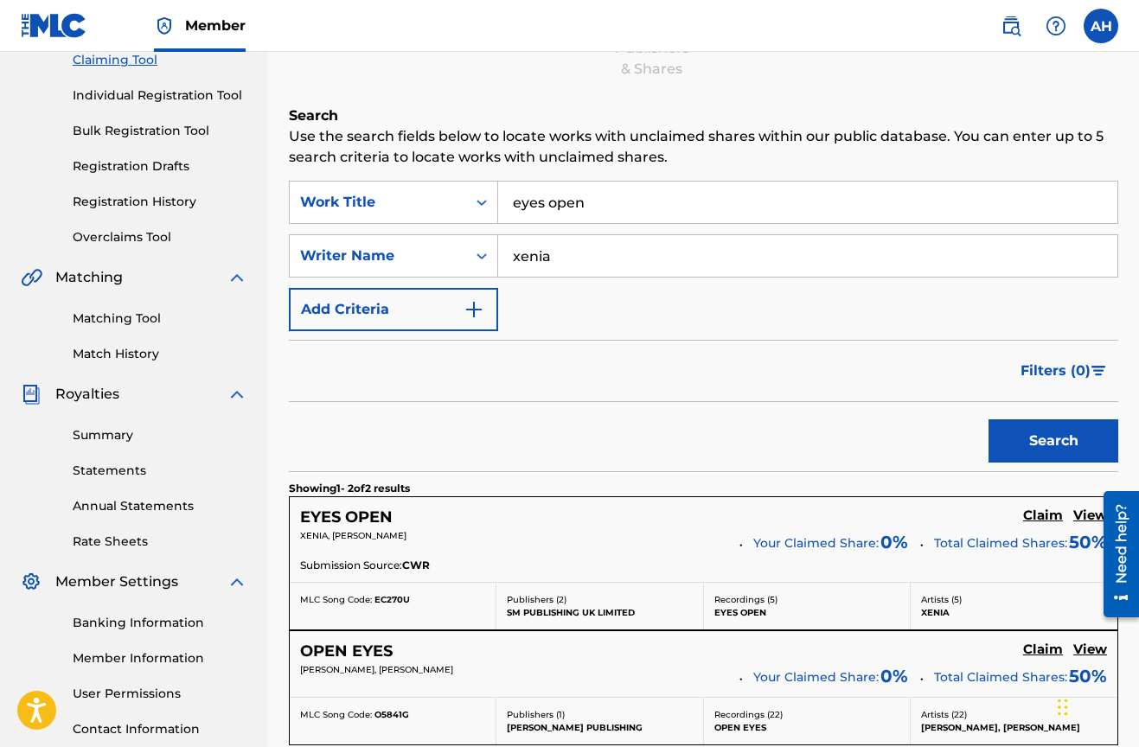
scroll to position [373, 0]
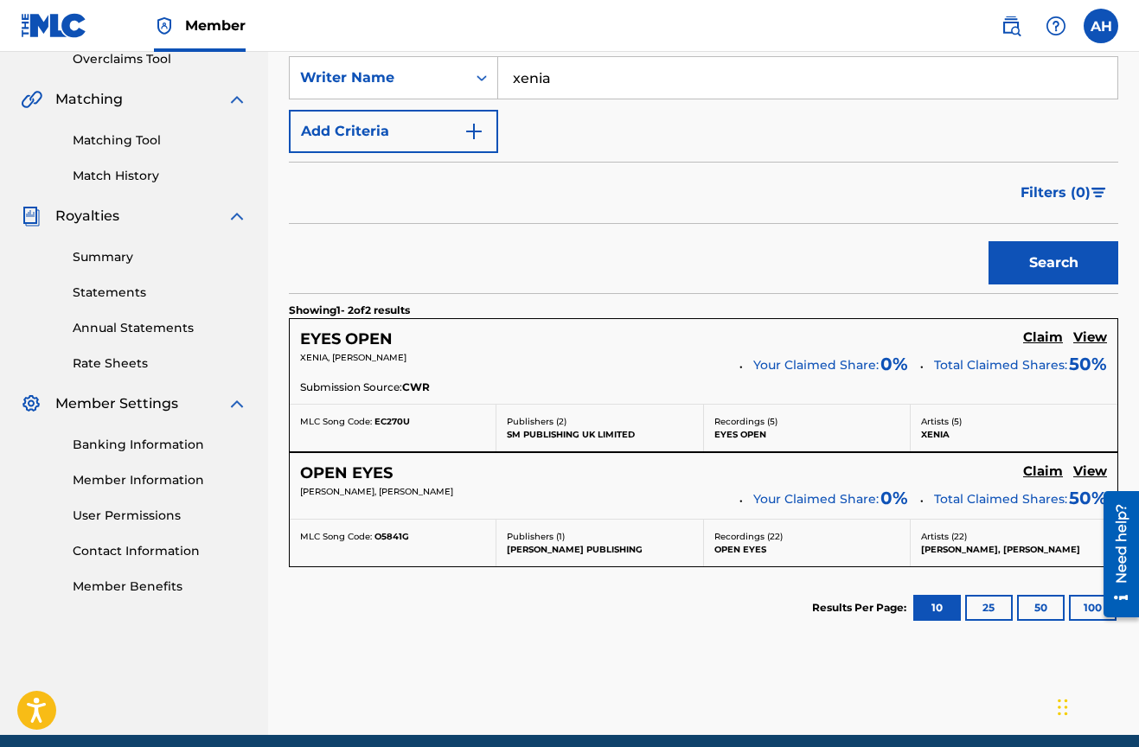
click at [1033, 334] on h5 "Claim" at bounding box center [1043, 337] width 40 height 16
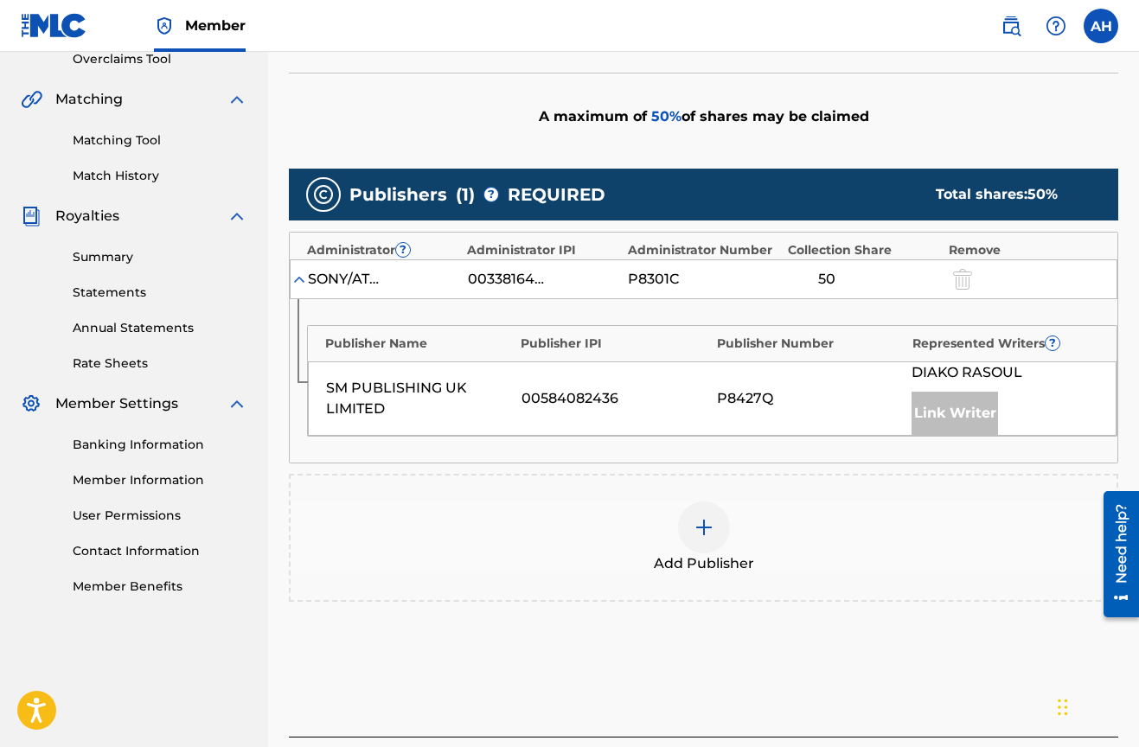
click at [700, 528] on img at bounding box center [703, 527] width 21 height 21
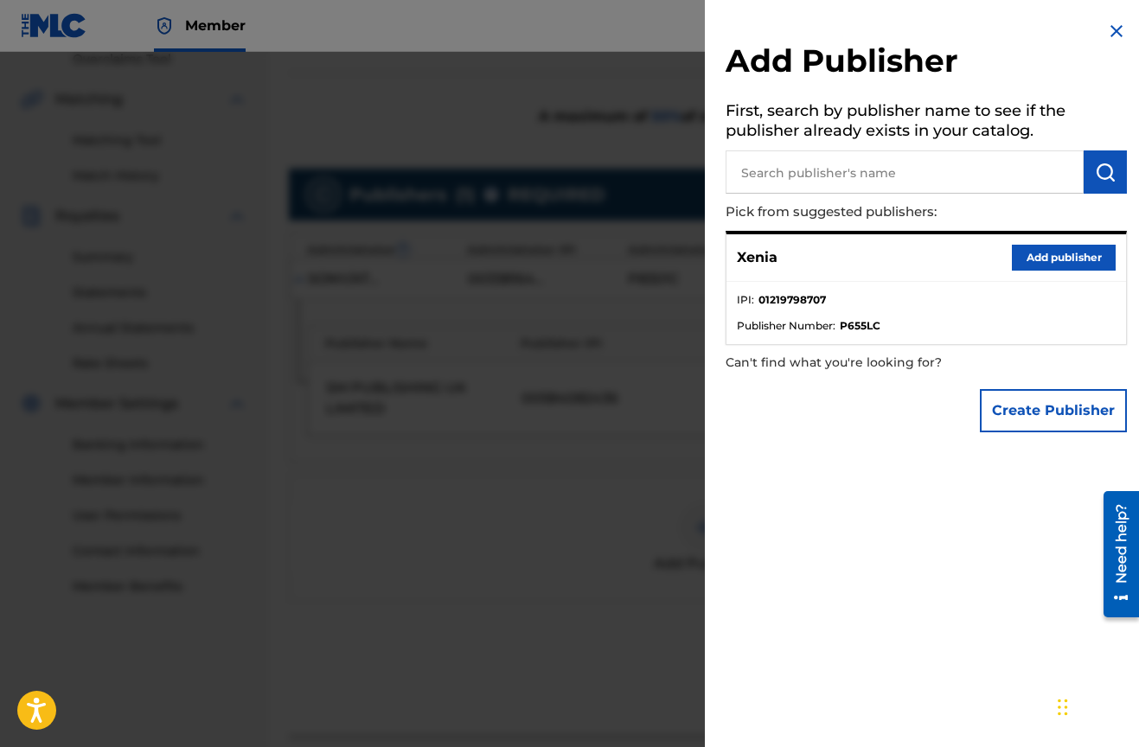
click at [1039, 263] on button "Add publisher" at bounding box center [1064, 258] width 104 height 26
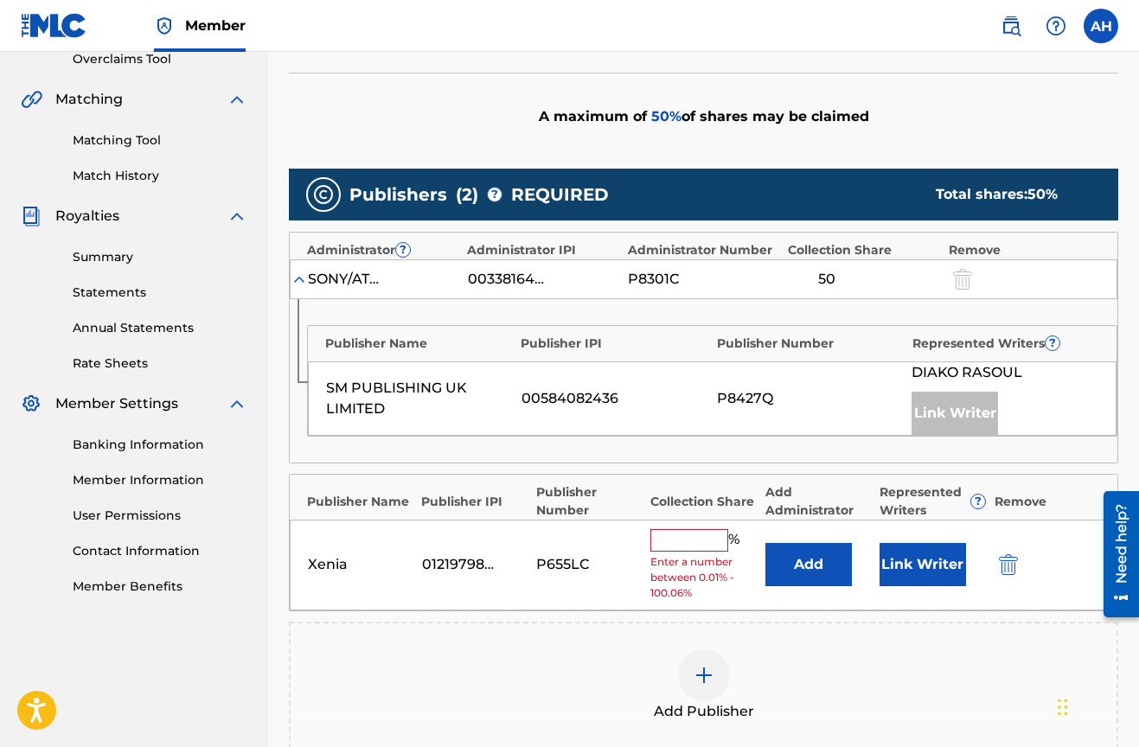
click at [693, 534] on input "text" at bounding box center [689, 540] width 78 height 22
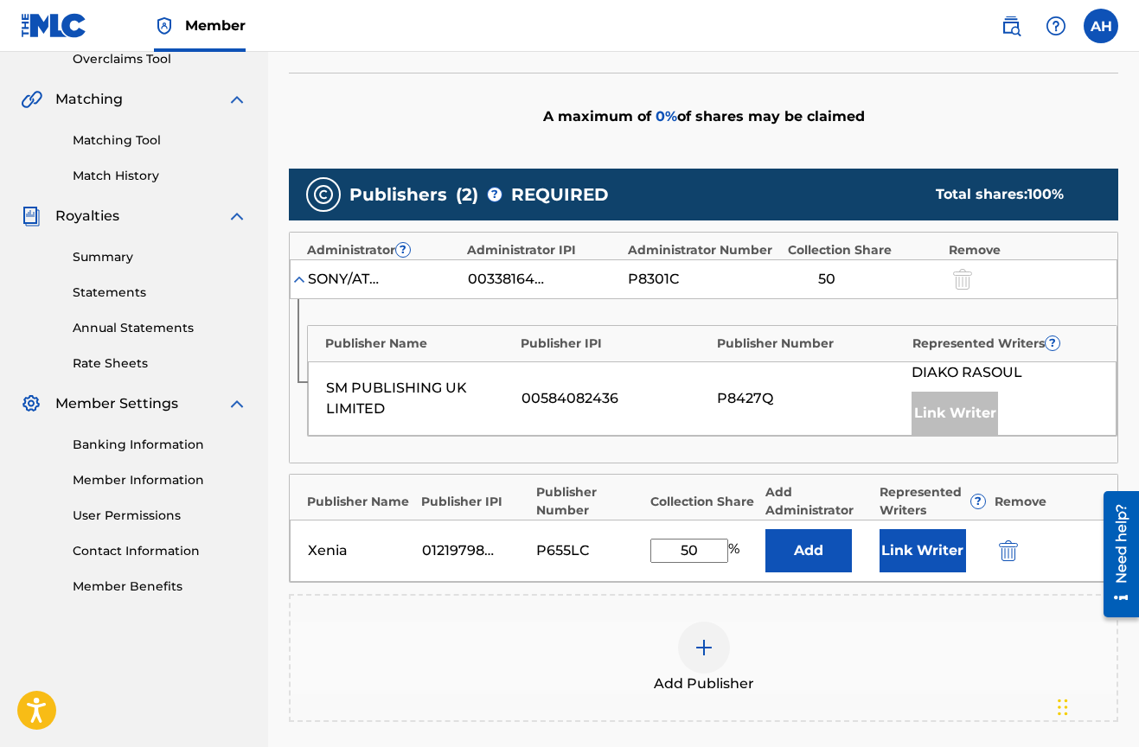
type input "50"
click at [919, 553] on button "Link Writer" at bounding box center [922, 550] width 86 height 43
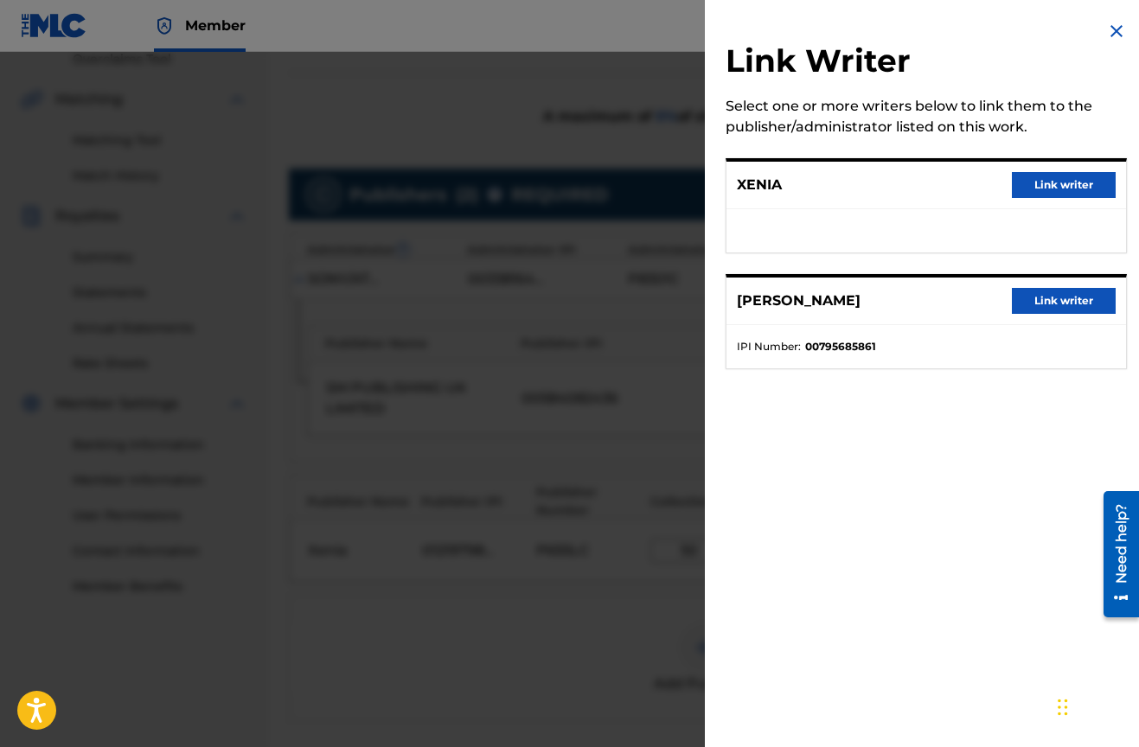
click at [1047, 184] on button "Link writer" at bounding box center [1064, 185] width 104 height 26
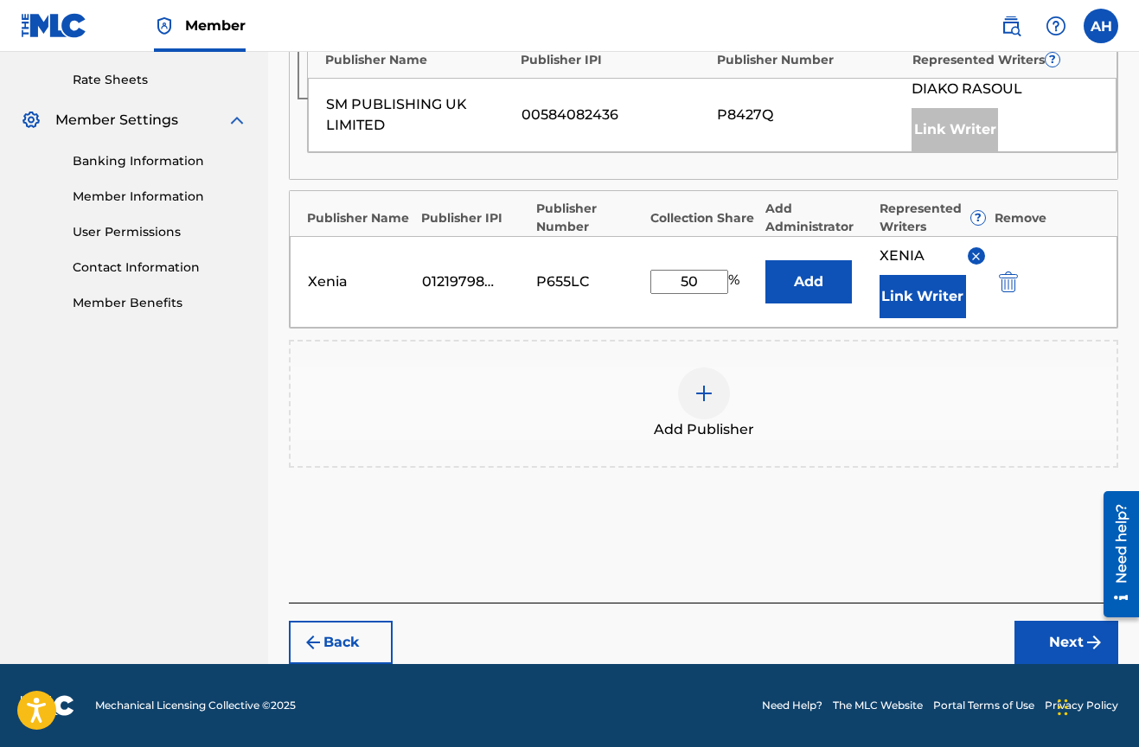
scroll to position [655, 0]
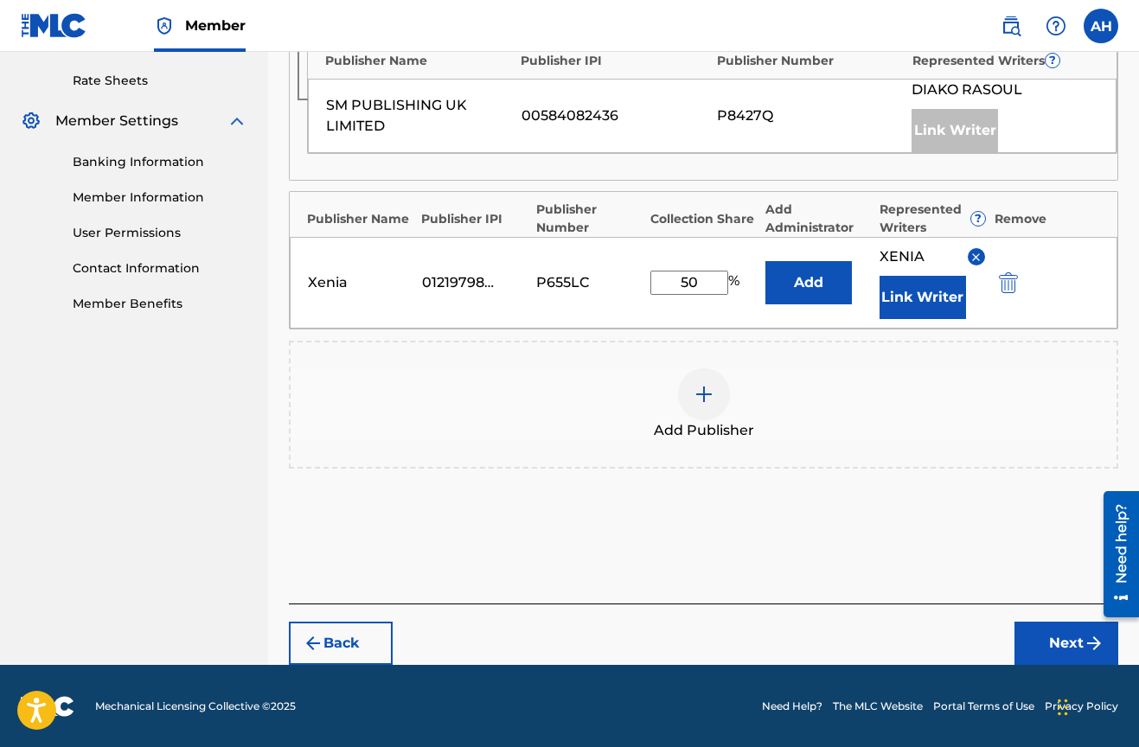
click at [1072, 623] on button "Next" at bounding box center [1066, 643] width 104 height 43
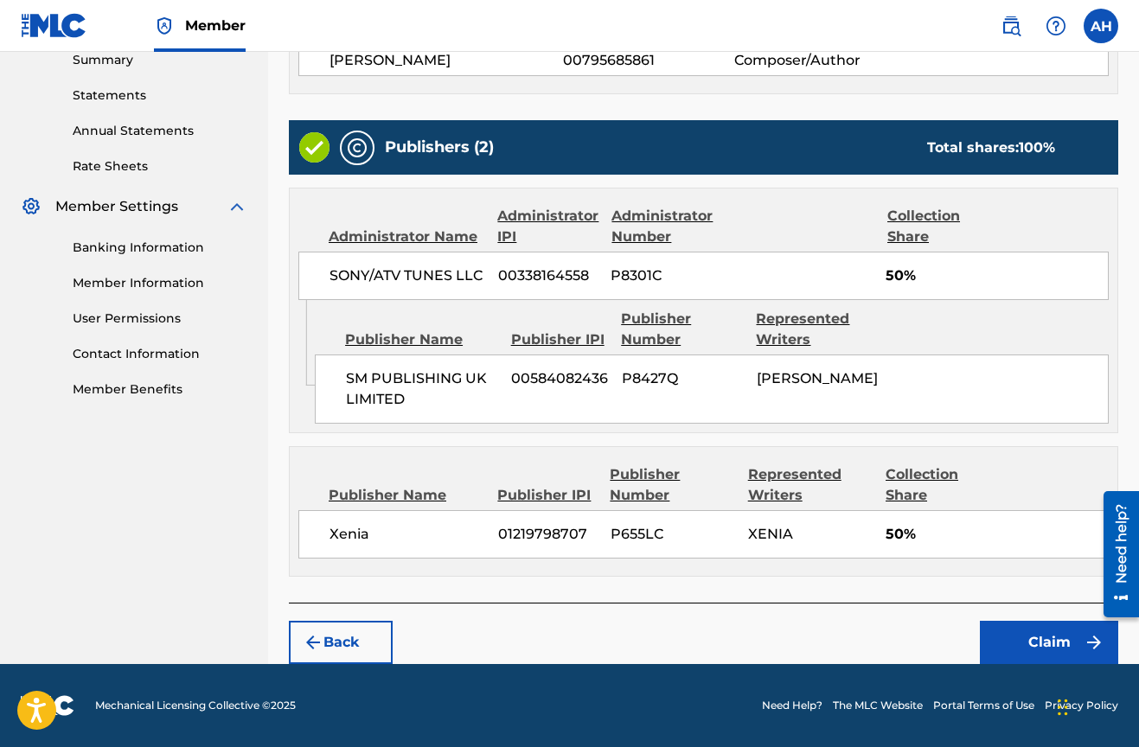
scroll to position [566, 0]
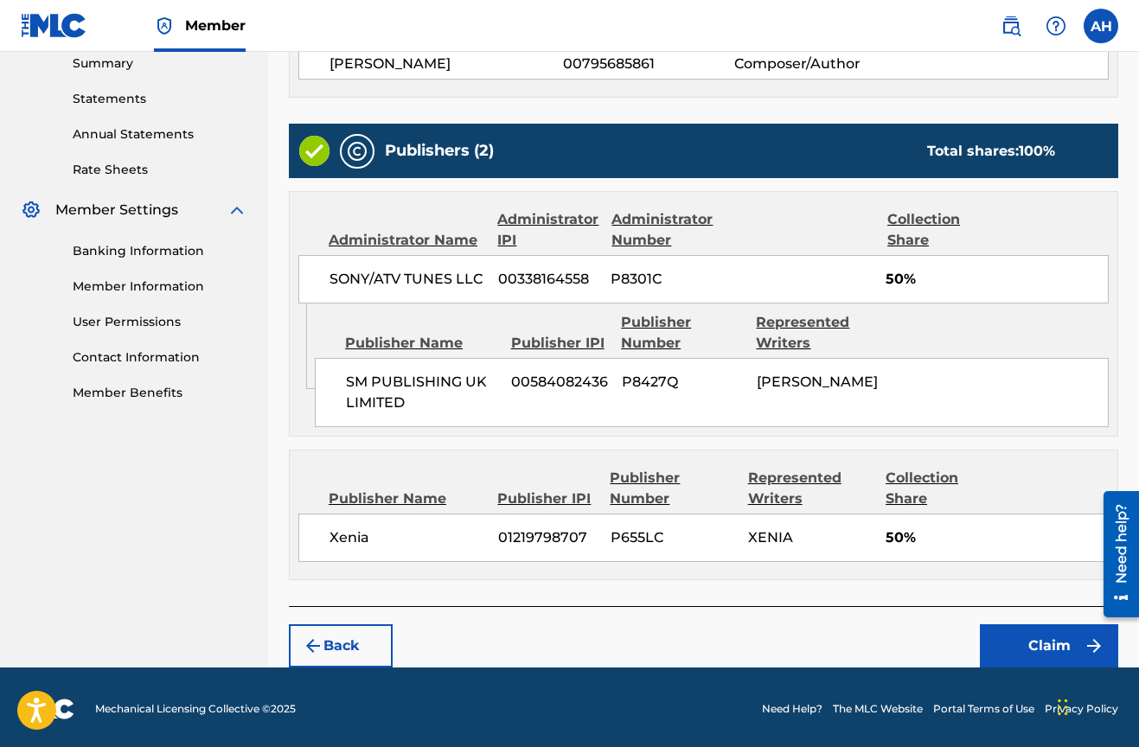
click at [1059, 645] on button "Claim" at bounding box center [1049, 645] width 138 height 43
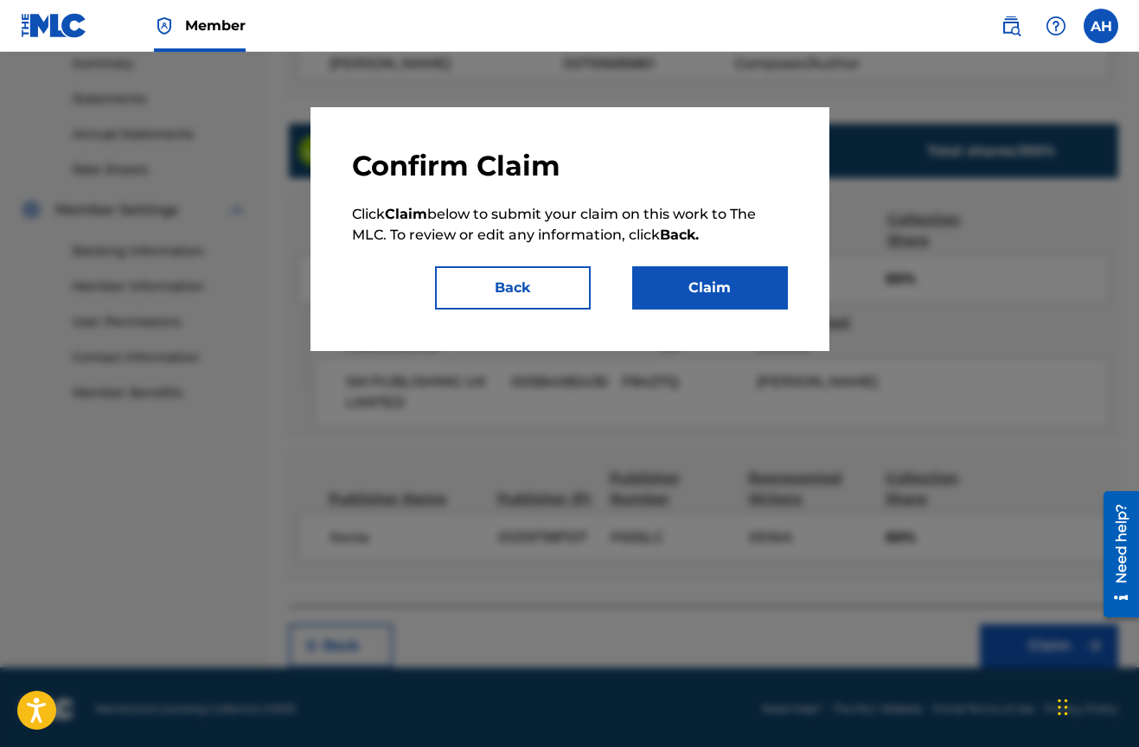
click at [714, 288] on button "Claim" at bounding box center [710, 287] width 156 height 43
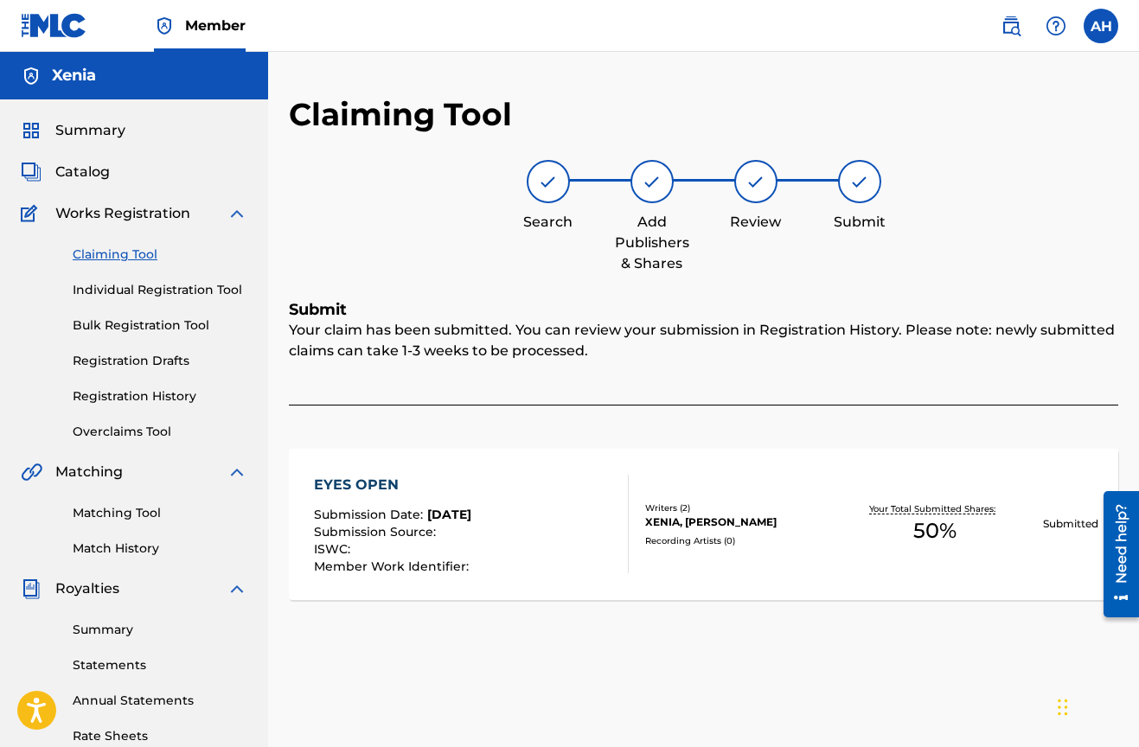
scroll to position [0, 0]
click at [131, 248] on link "Claiming Tool" at bounding box center [160, 255] width 175 height 18
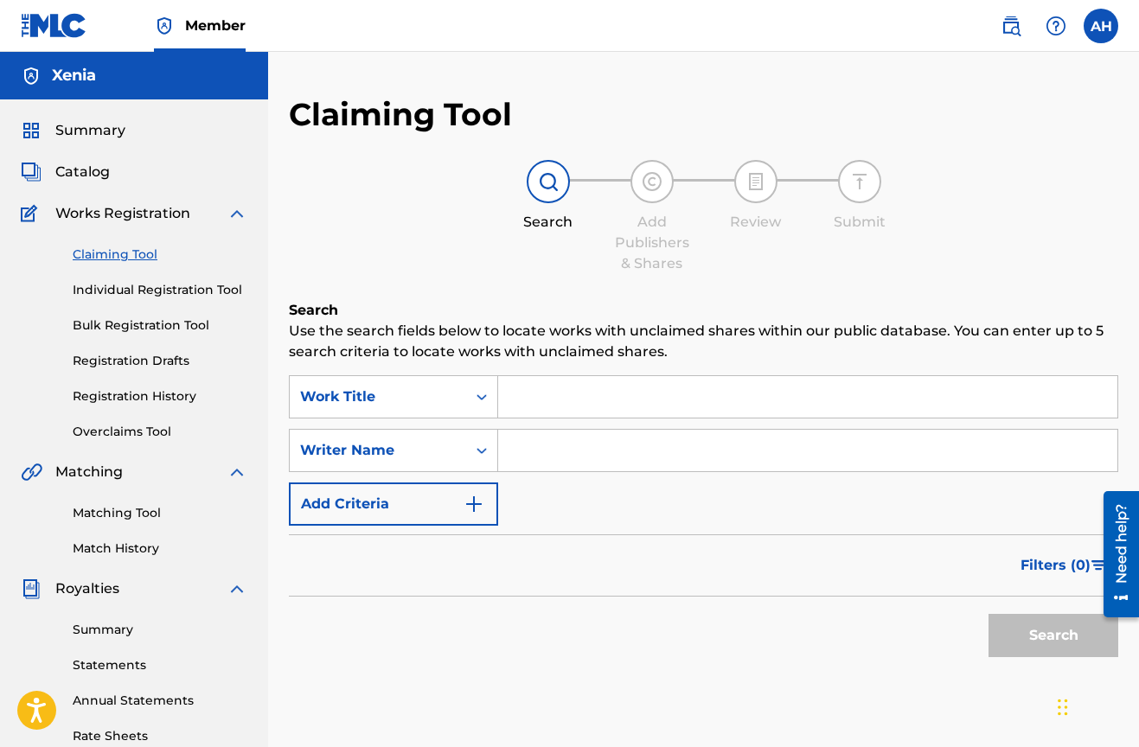
click at [566, 408] on input "Search Form" at bounding box center [807, 397] width 619 height 42
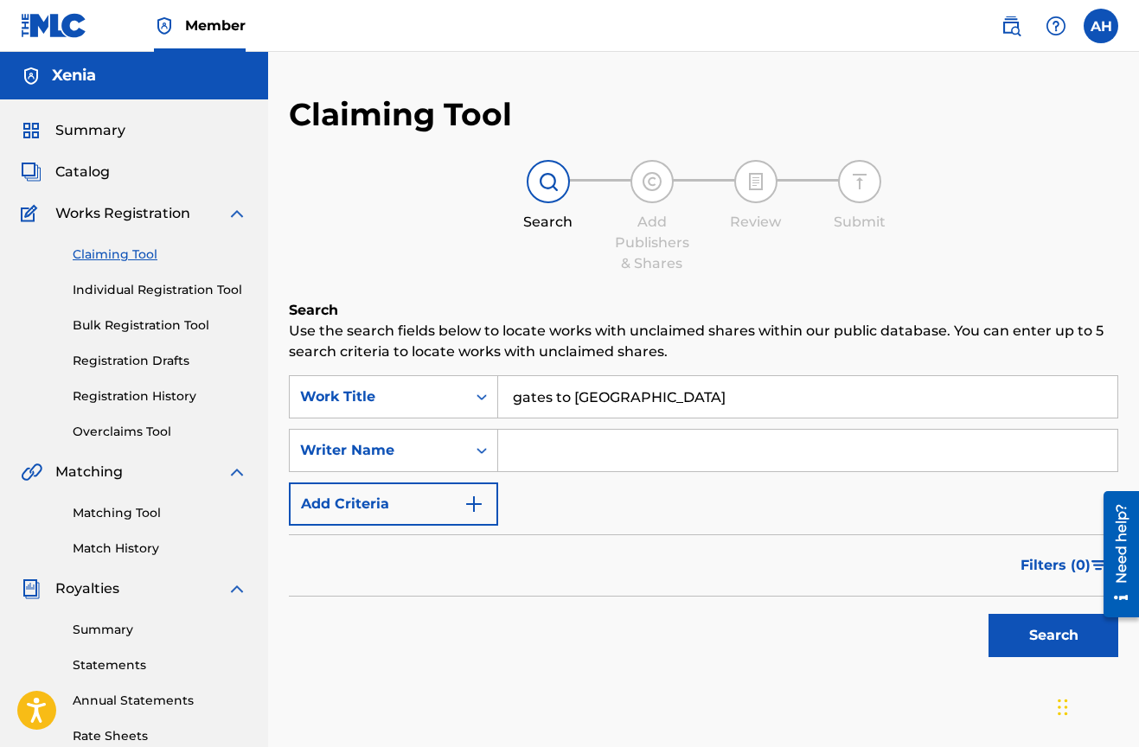
type input "gates to [GEOGRAPHIC_DATA]"
click at [542, 456] on input "Search Form" at bounding box center [807, 451] width 619 height 42
type input "xenia"
click at [1053, 636] on button "Search" at bounding box center [1053, 635] width 130 height 43
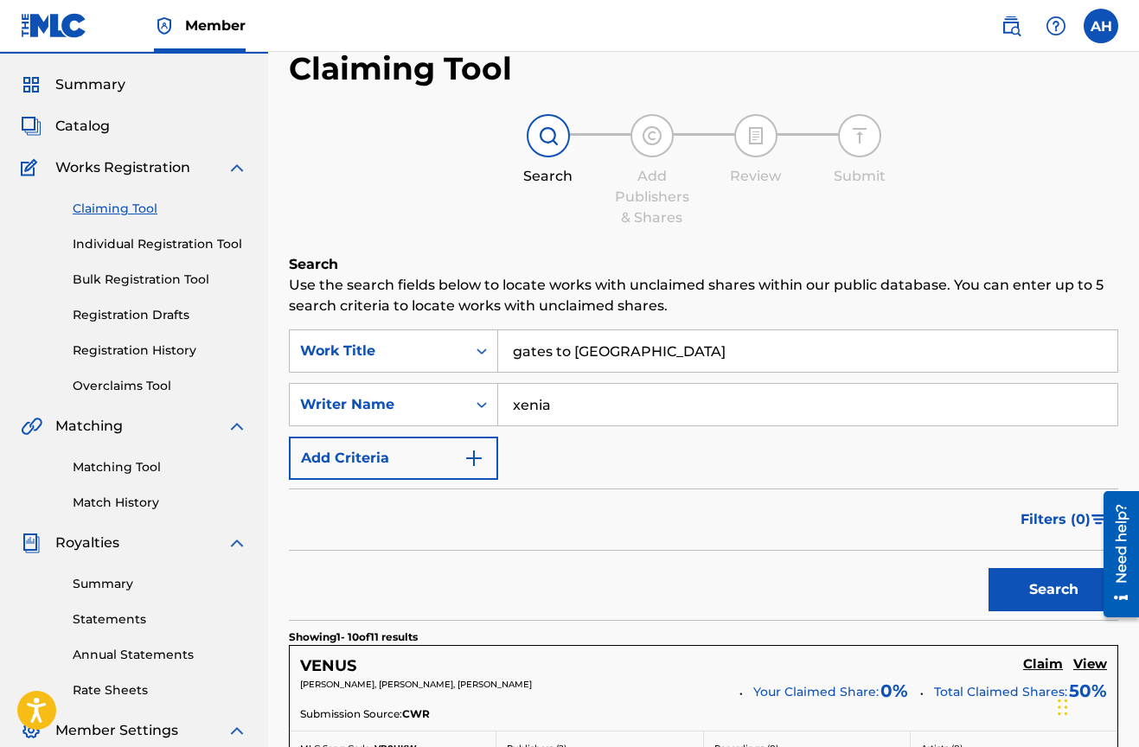
scroll to position [45, 0]
click at [513, 348] on input "gates to [GEOGRAPHIC_DATA]" at bounding box center [807, 352] width 619 height 42
click at [1053, 591] on button "Search" at bounding box center [1053, 590] width 130 height 43
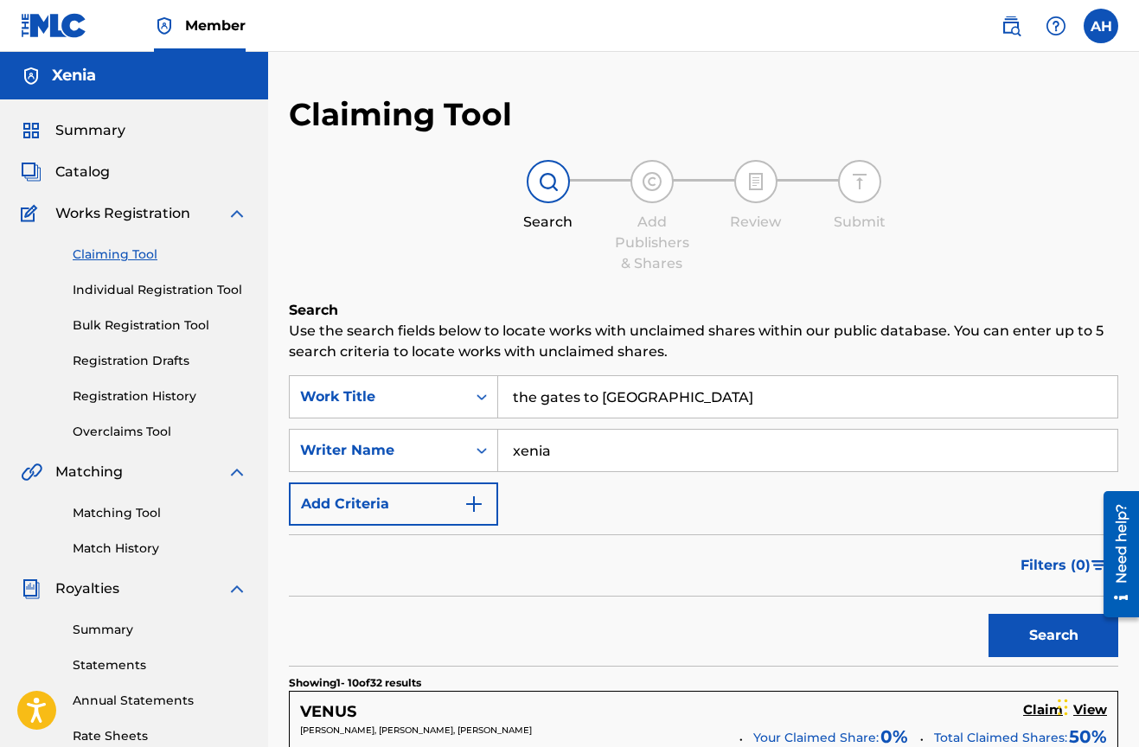
scroll to position [0, 0]
drag, startPoint x: 539, startPoint y: 395, endPoint x: 485, endPoint y: 393, distance: 53.6
click at [492, 393] on div "SearchWithCriteriaa7a369f8-6f7b-4b51-823d-76121e037be5 Work Title the gates to …" at bounding box center [703, 396] width 829 height 43
type input "gates to [GEOGRAPHIC_DATA]"
click at [1053, 636] on button "Search" at bounding box center [1053, 635] width 130 height 43
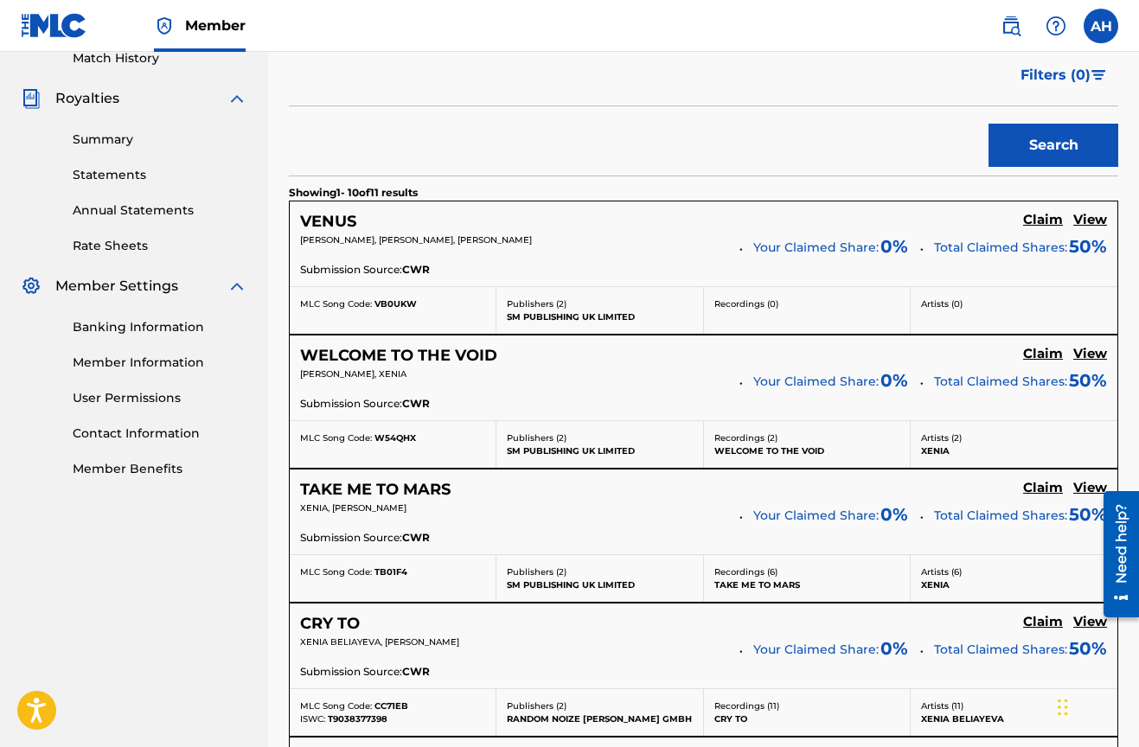
scroll to position [501, 0]
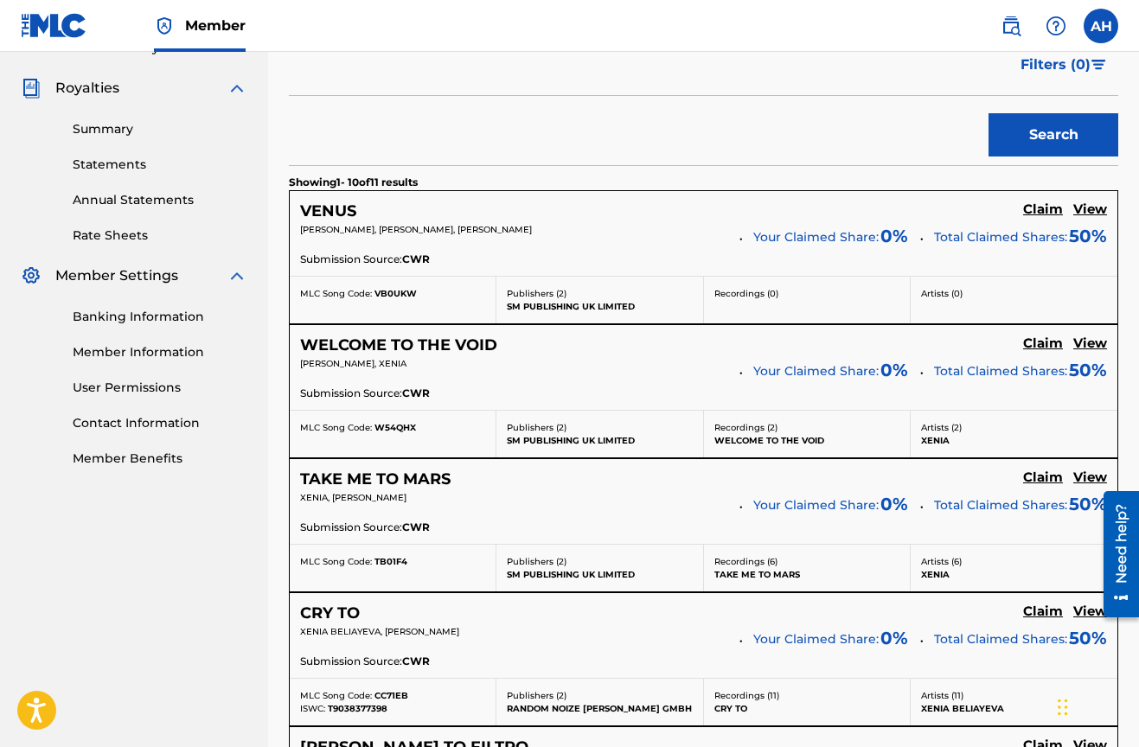
click at [566, 305] on p "SM PUBLISHING UK LIMITED" at bounding box center [599, 306] width 185 height 13
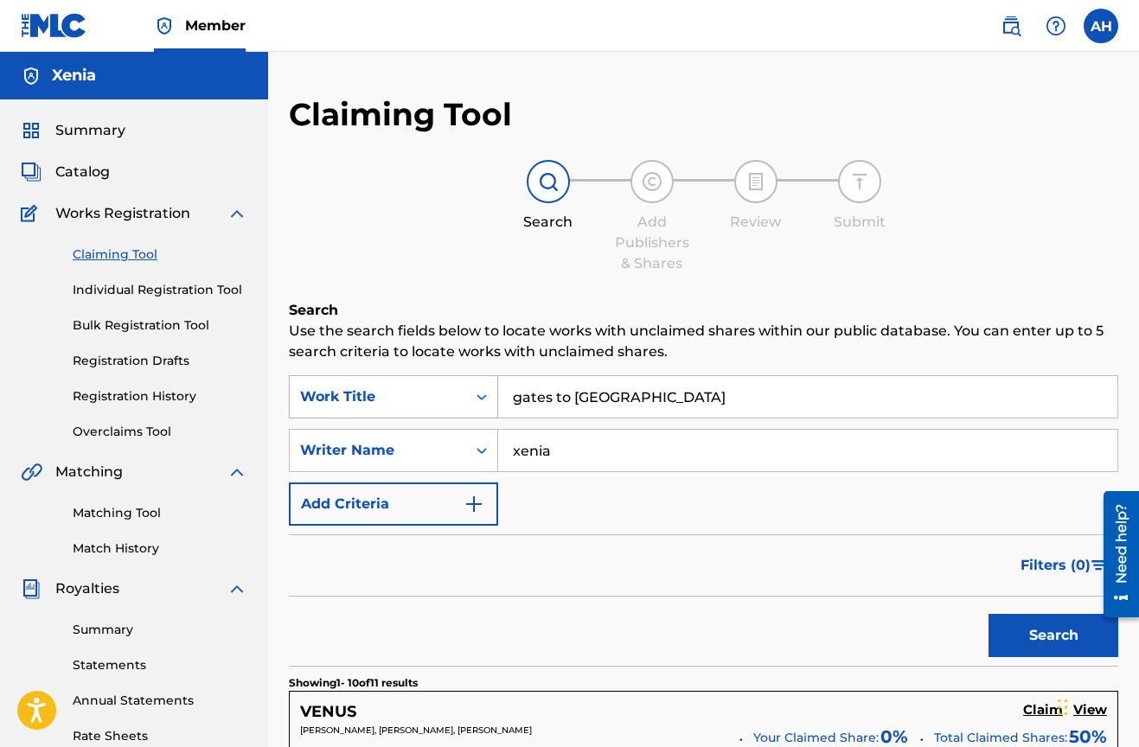
scroll to position [0, 0]
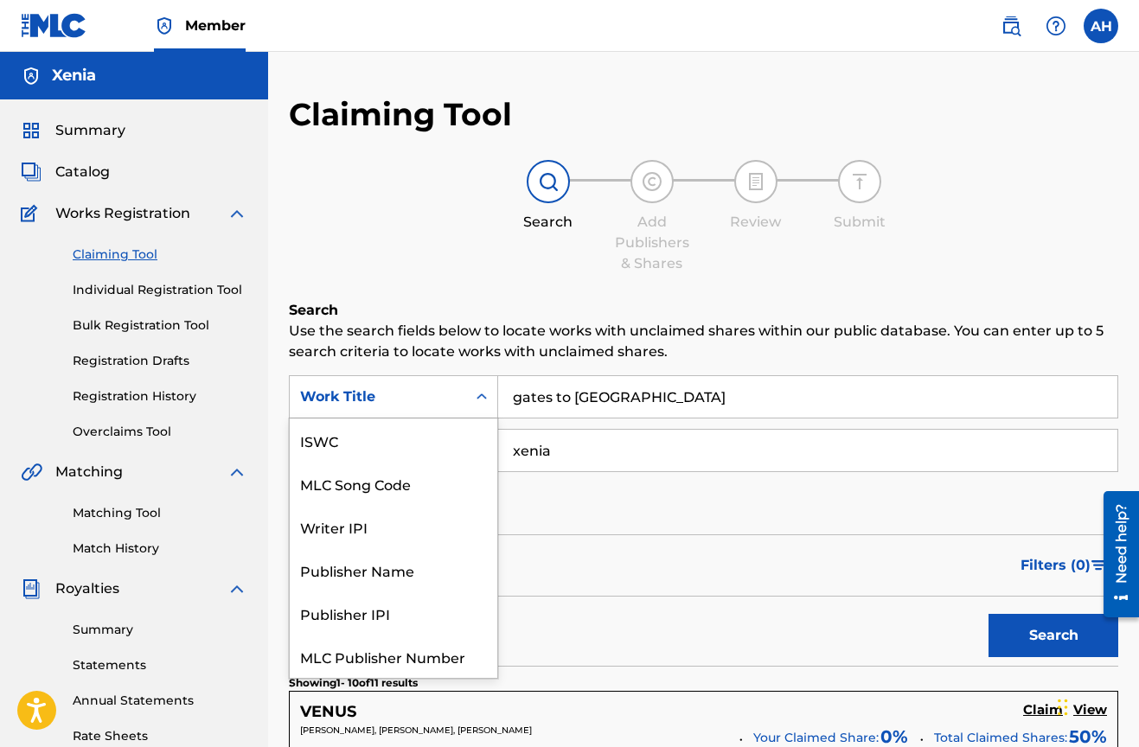
click at [397, 377] on div "Work Title" at bounding box center [393, 396] width 209 height 43
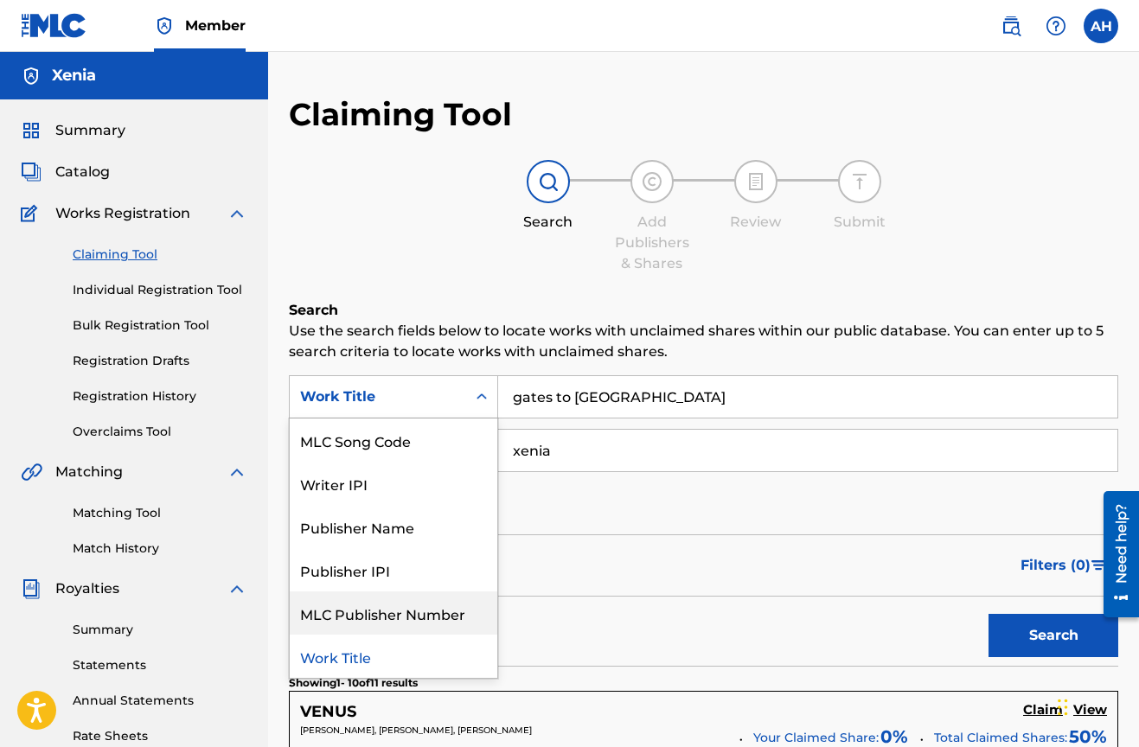
click at [400, 621] on div "MLC Publisher Number" at bounding box center [394, 612] width 208 height 43
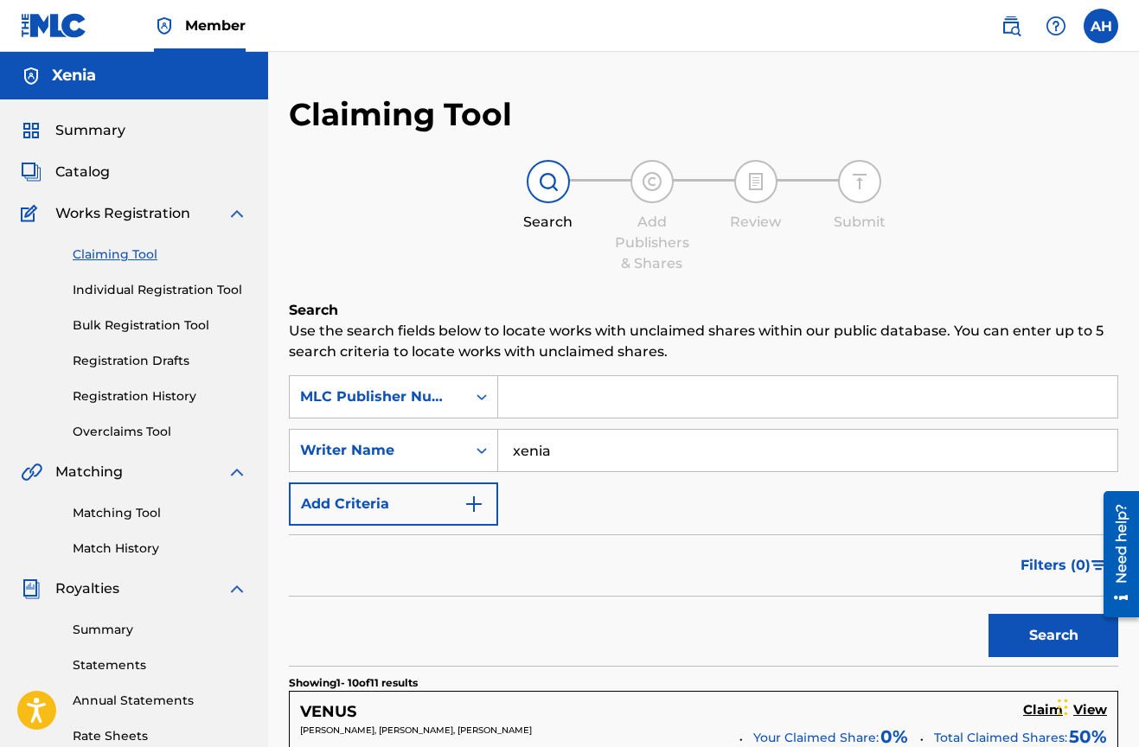
click at [554, 387] on input "Search Form" at bounding box center [807, 397] width 619 height 42
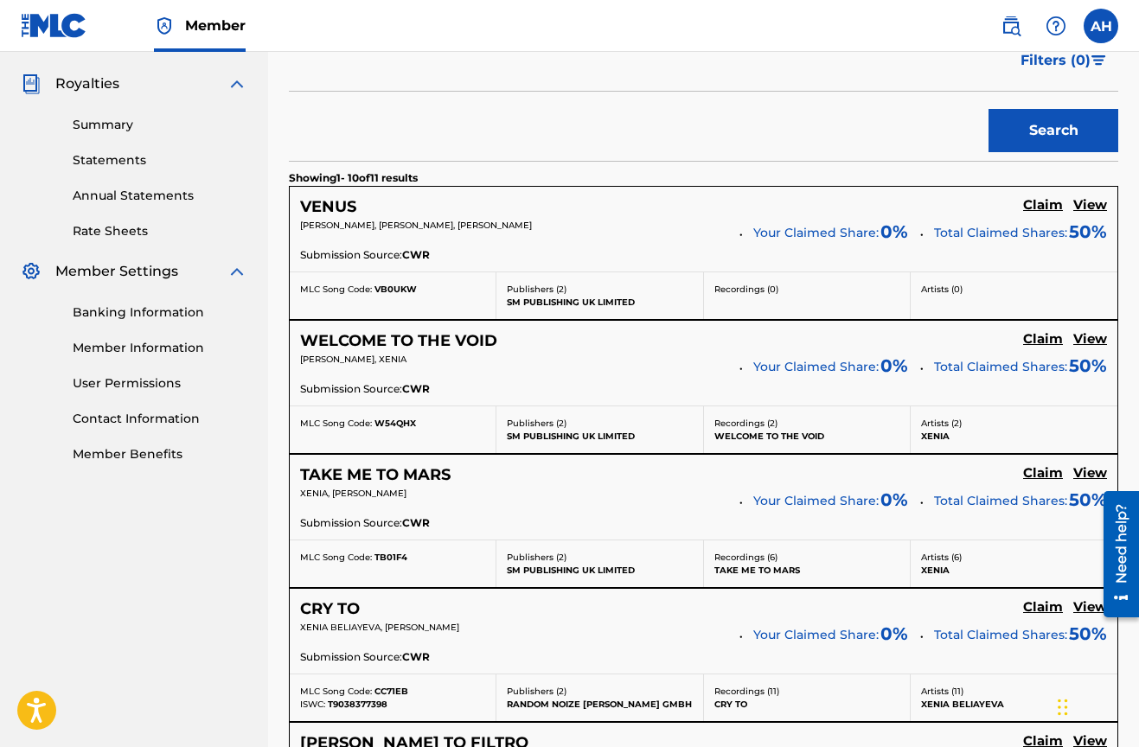
scroll to position [554, 0]
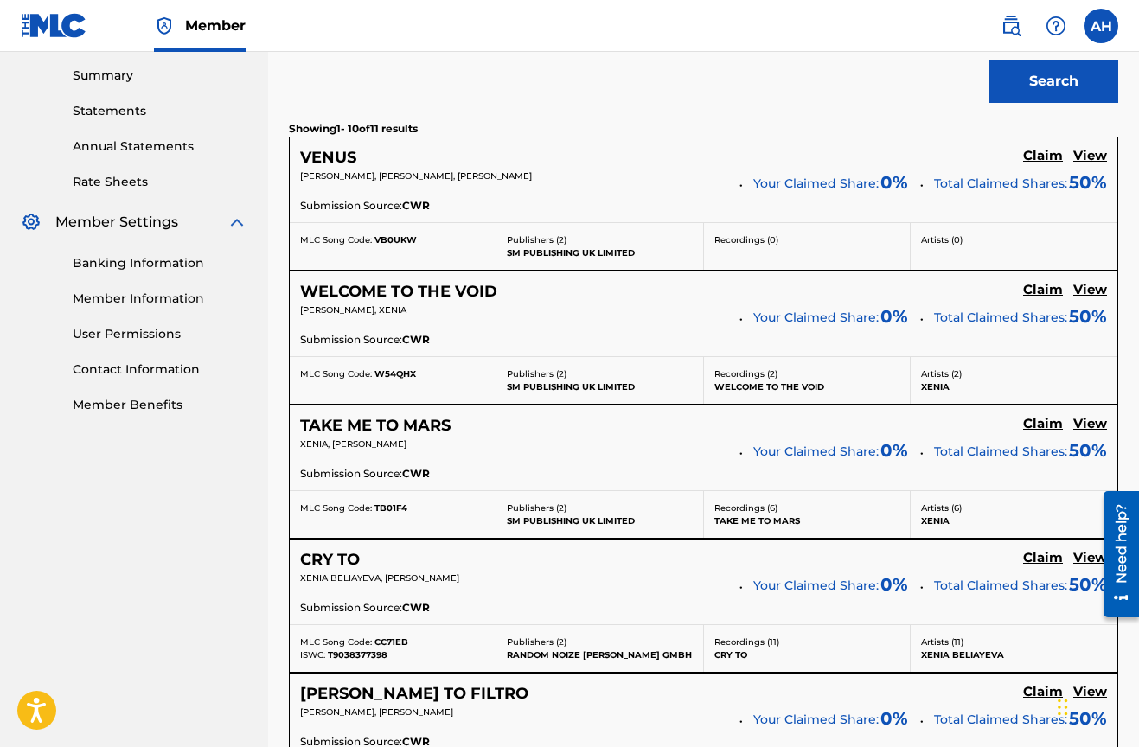
click at [566, 240] on p "Publishers ( 2 )" at bounding box center [599, 239] width 185 height 13
click at [429, 180] on span "[PERSON_NAME], [PERSON_NAME], [PERSON_NAME]" at bounding box center [416, 175] width 232 height 11
click at [324, 157] on h5 "VENUS" at bounding box center [328, 158] width 56 height 20
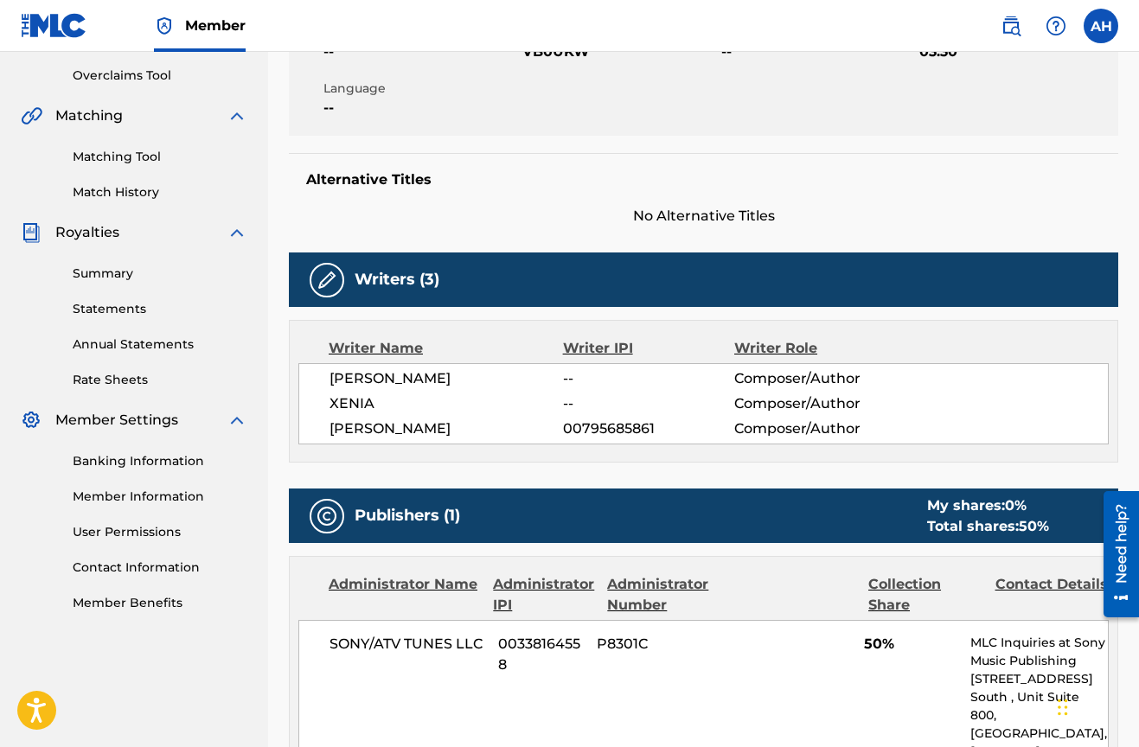
scroll to position [354, 0]
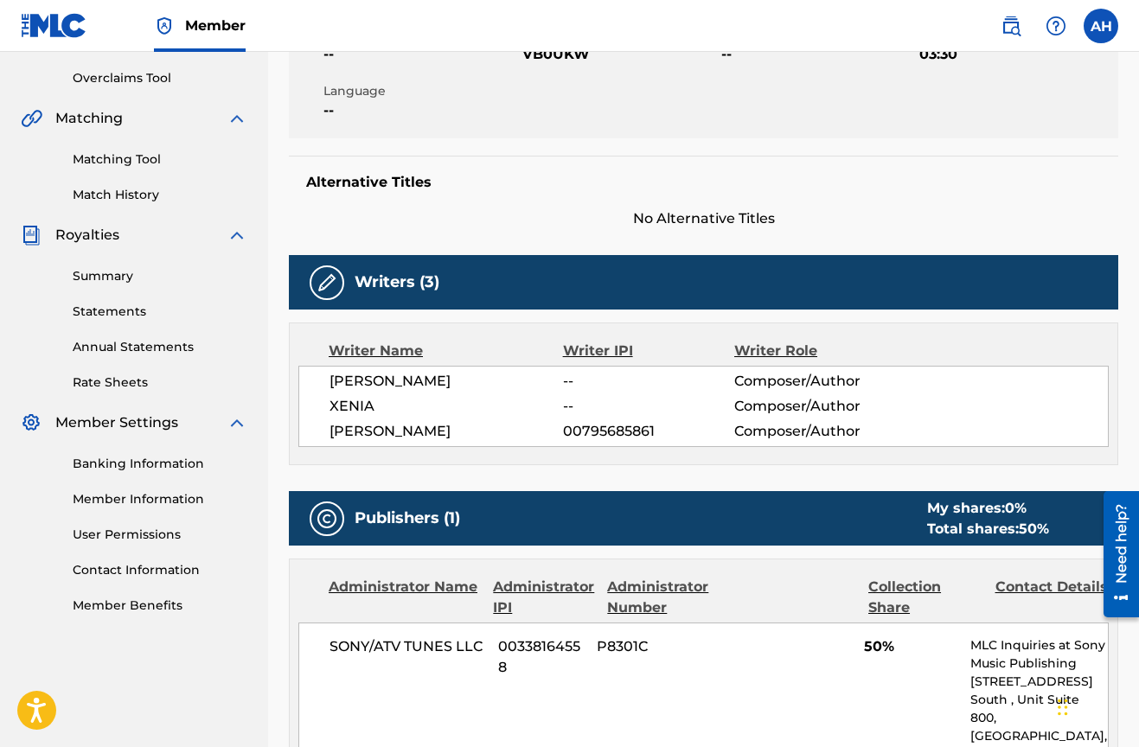
click at [332, 289] on img at bounding box center [326, 282] width 21 height 21
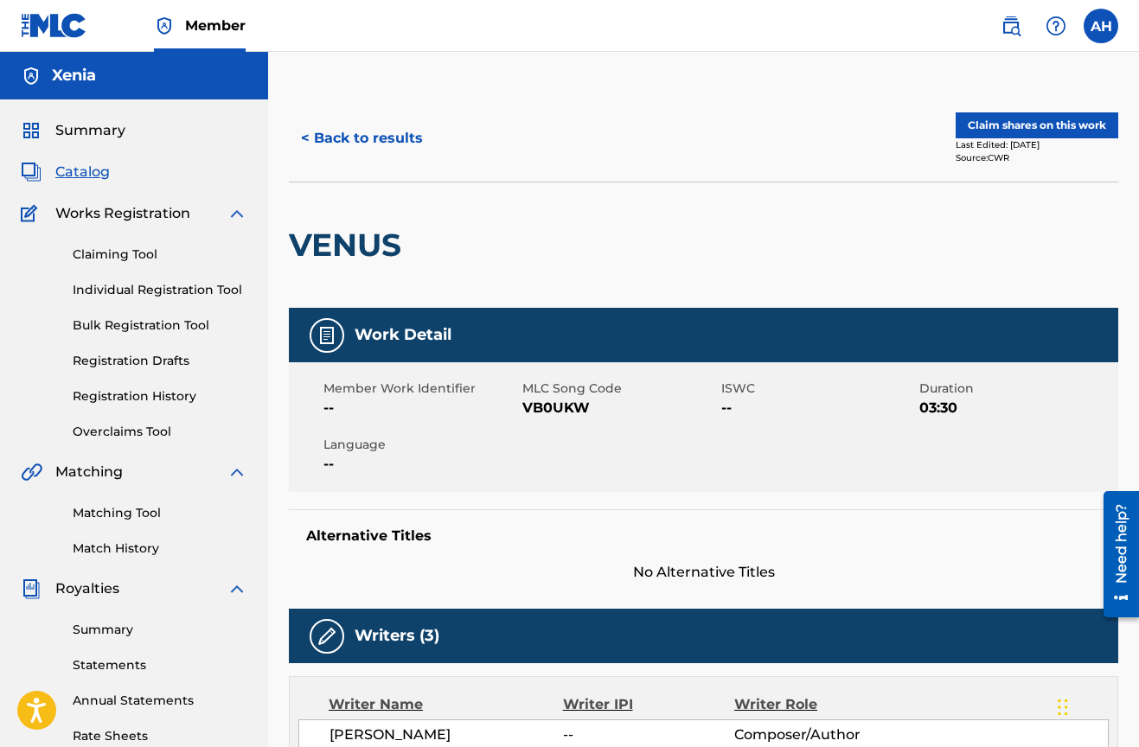
scroll to position [0, 0]
drag, startPoint x: 419, startPoint y: 246, endPoint x: 284, endPoint y: 220, distance: 136.7
drag, startPoint x: 289, startPoint y: 230, endPoint x: 458, endPoint y: 233, distance: 169.5
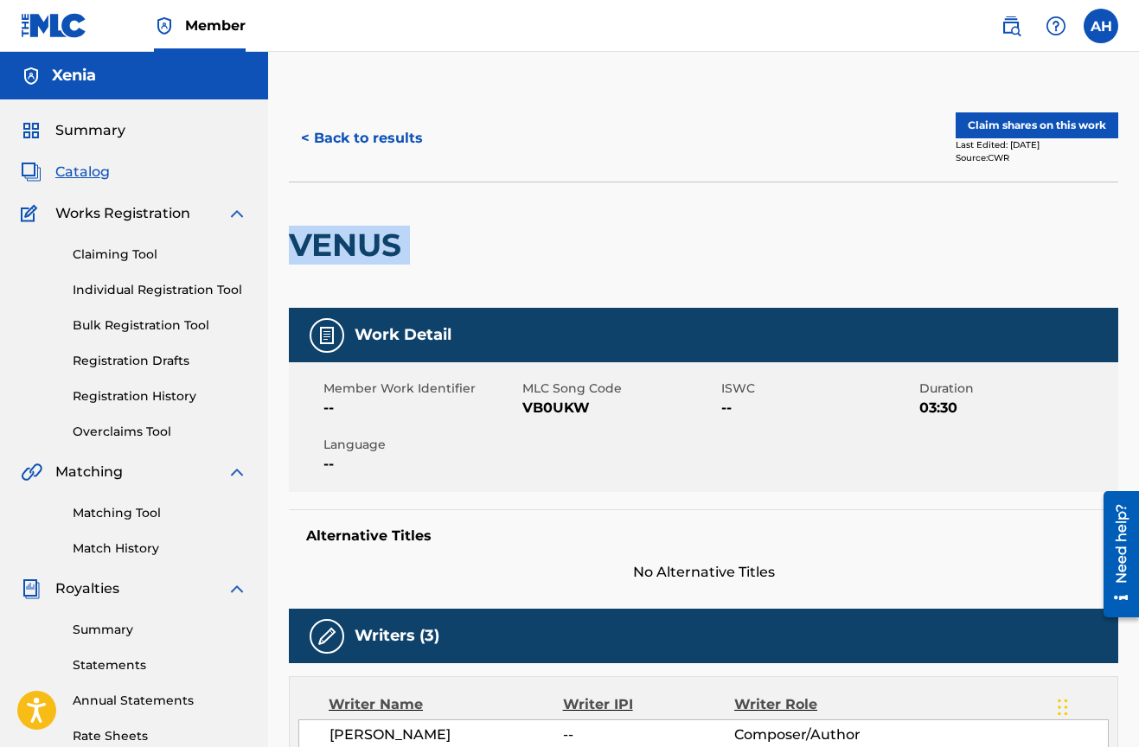
click at [458, 233] on div "VENUS" at bounding box center [703, 245] width 829 height 126
click at [458, 233] on div at bounding box center [505, 244] width 191 height 125
click at [190, 289] on link "Individual Registration Tool" at bounding box center [160, 290] width 175 height 18
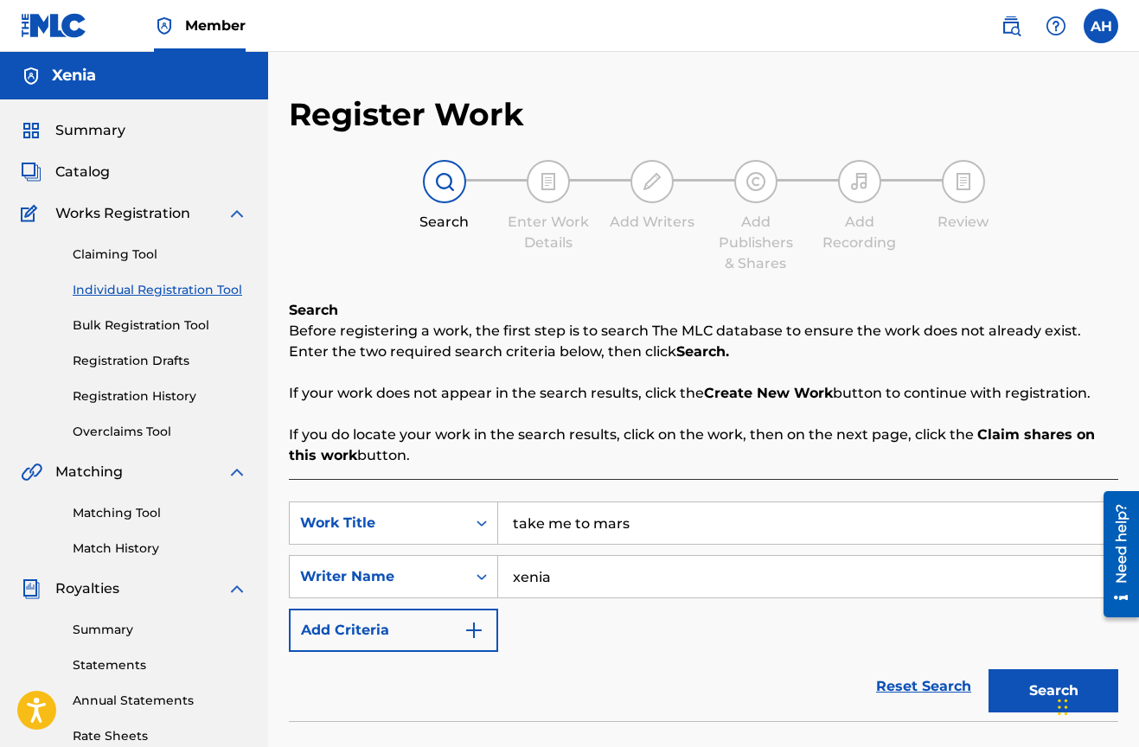
click at [152, 329] on link "Bulk Registration Tool" at bounding box center [160, 325] width 175 height 18
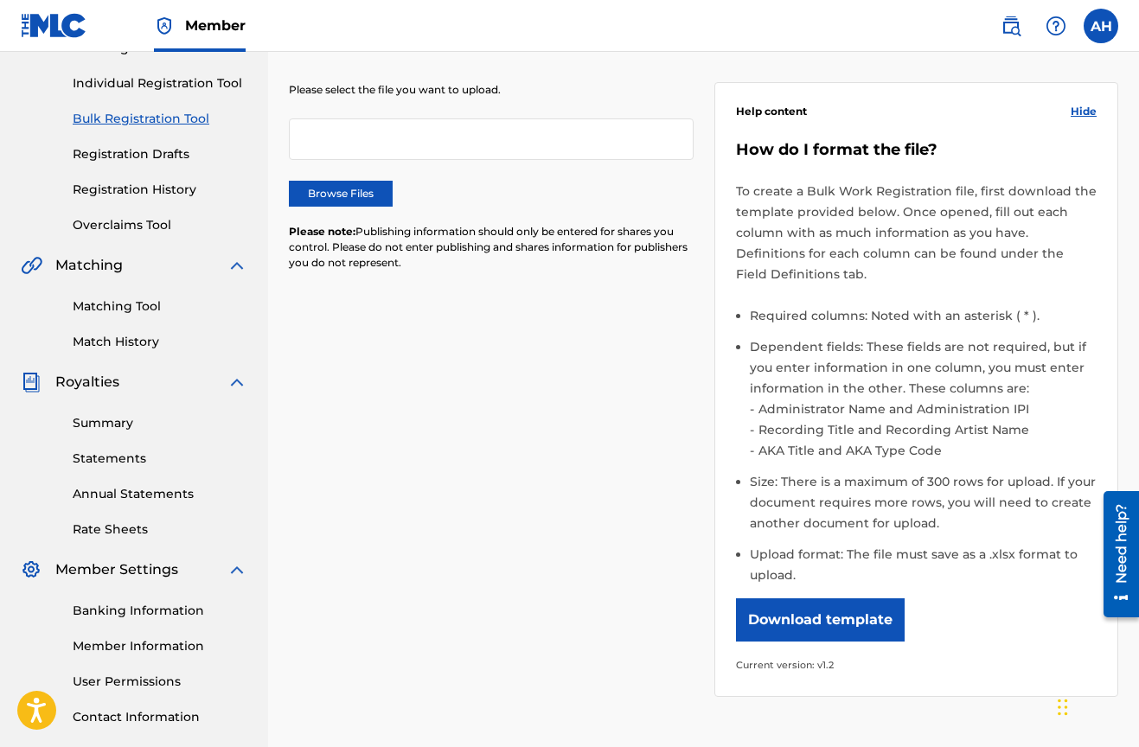
scroll to position [86, 0]
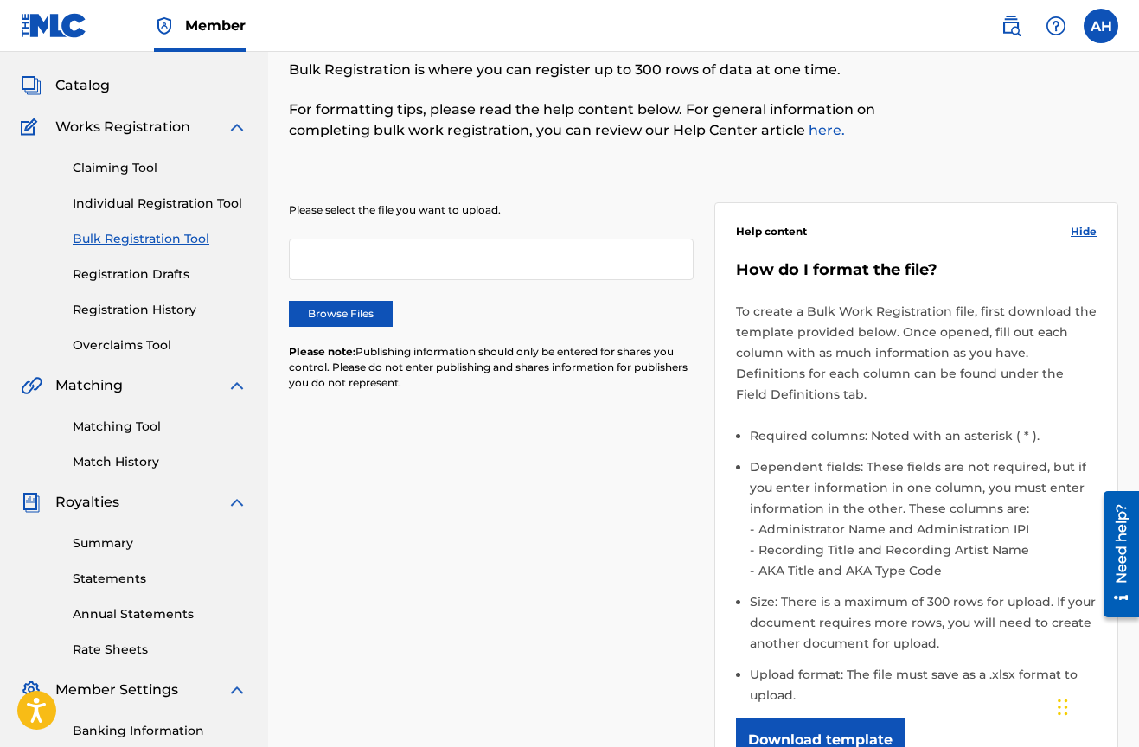
click at [117, 276] on link "Registration Drafts" at bounding box center [160, 274] width 175 height 18
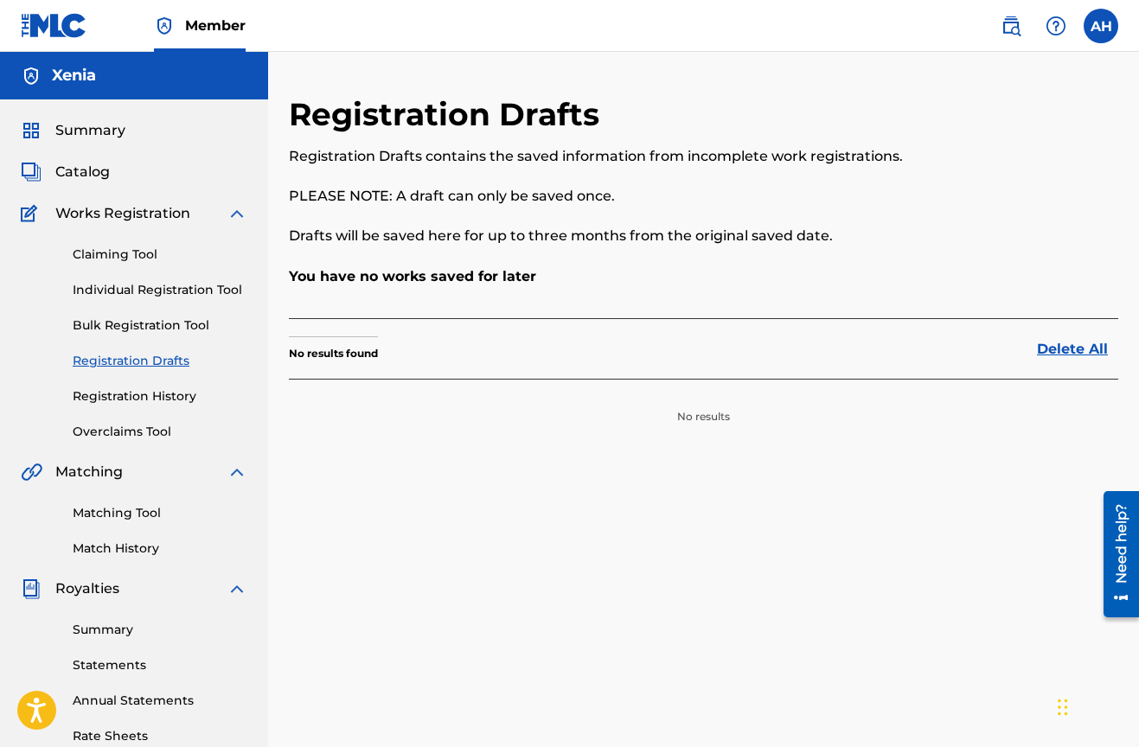
click at [143, 435] on link "Overclaims Tool" at bounding box center [160, 432] width 175 height 18
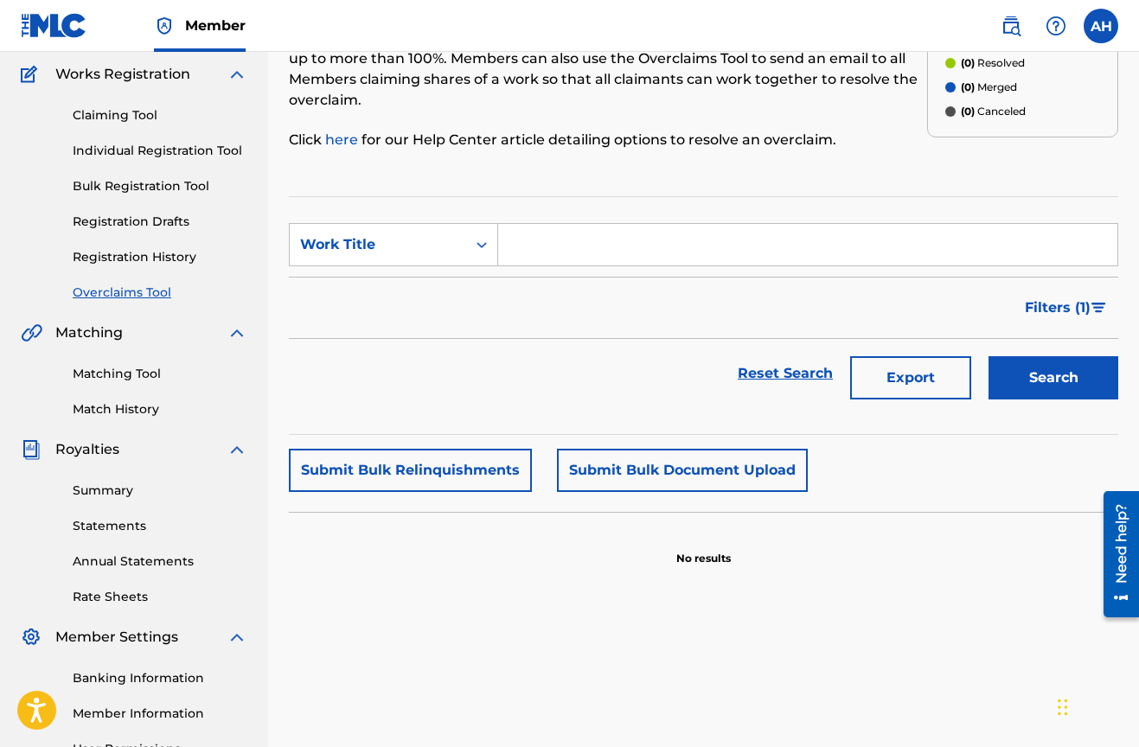
scroll to position [225, 0]
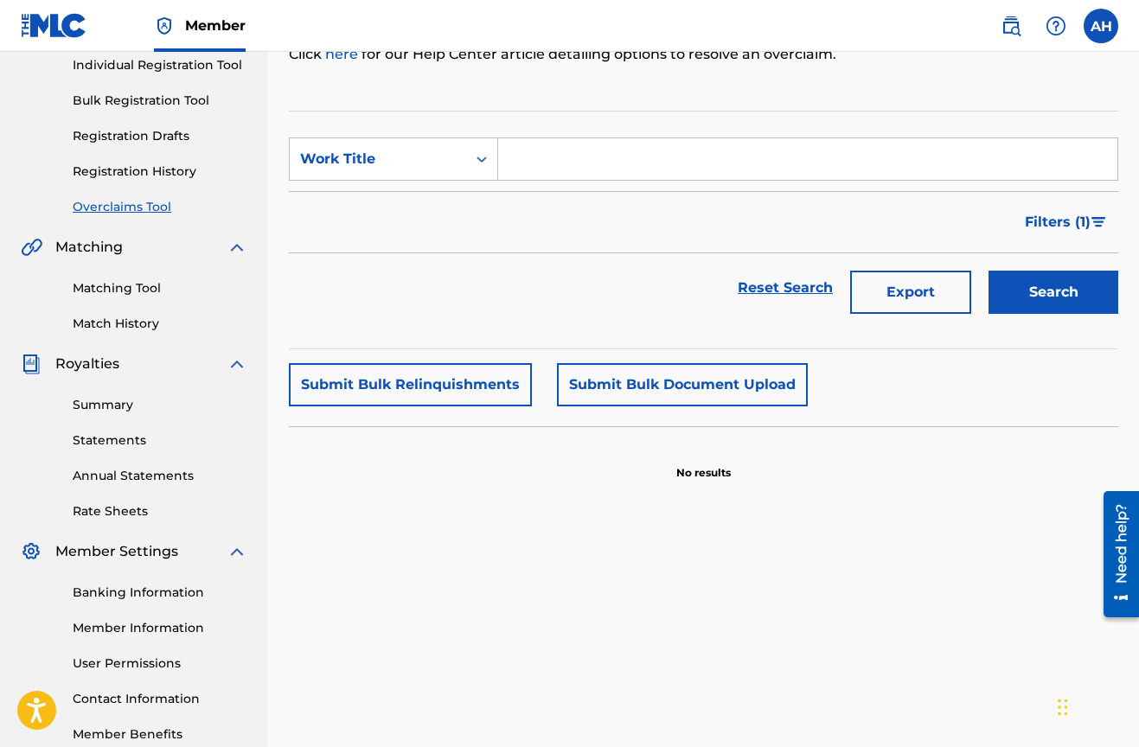
click at [125, 405] on link "Summary" at bounding box center [160, 405] width 175 height 18
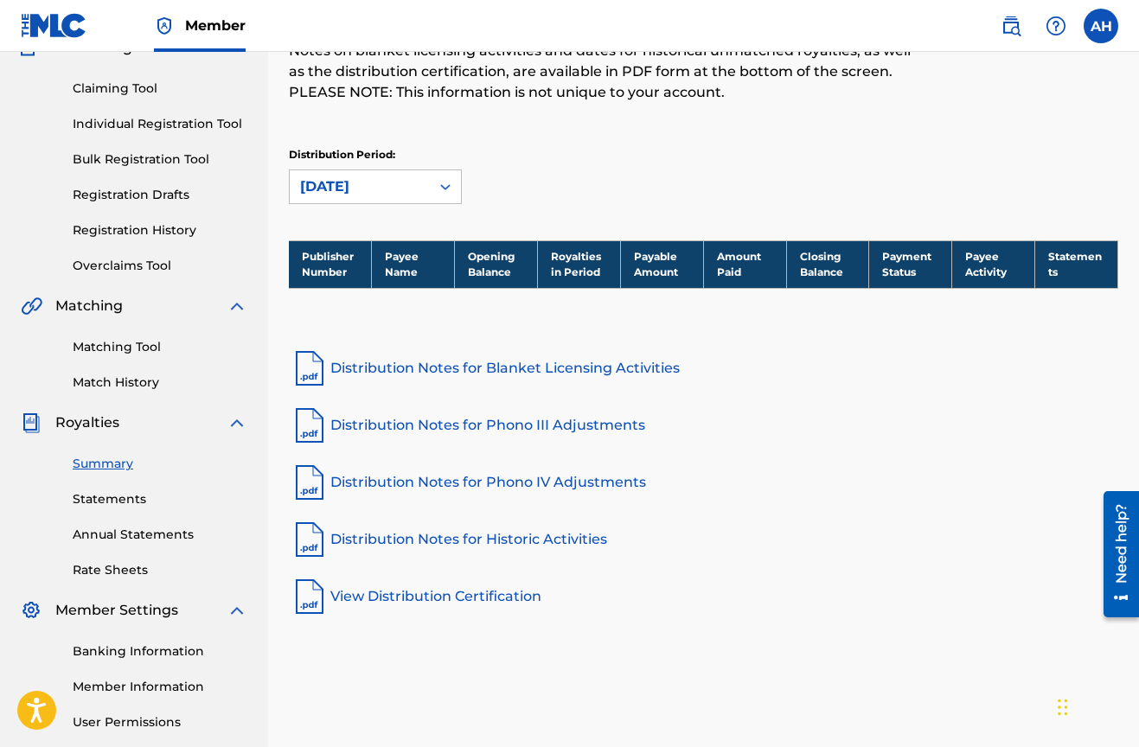
scroll to position [22, 0]
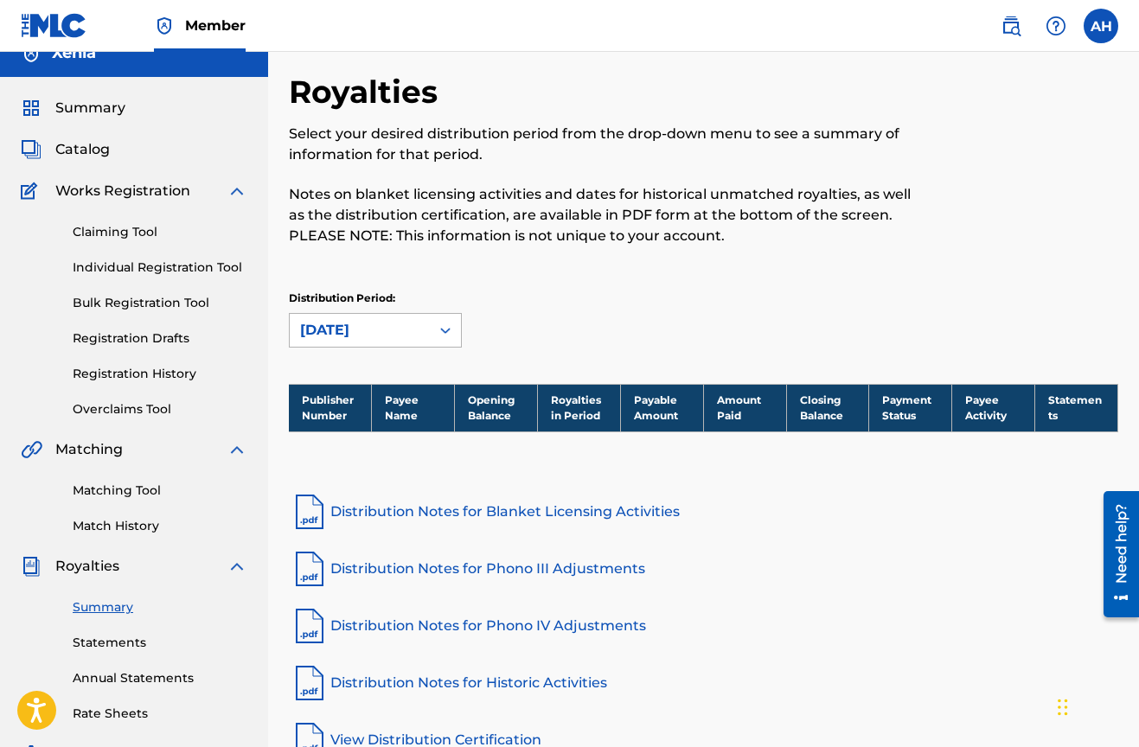
click at [416, 329] on div "[DATE]" at bounding box center [359, 330] width 119 height 21
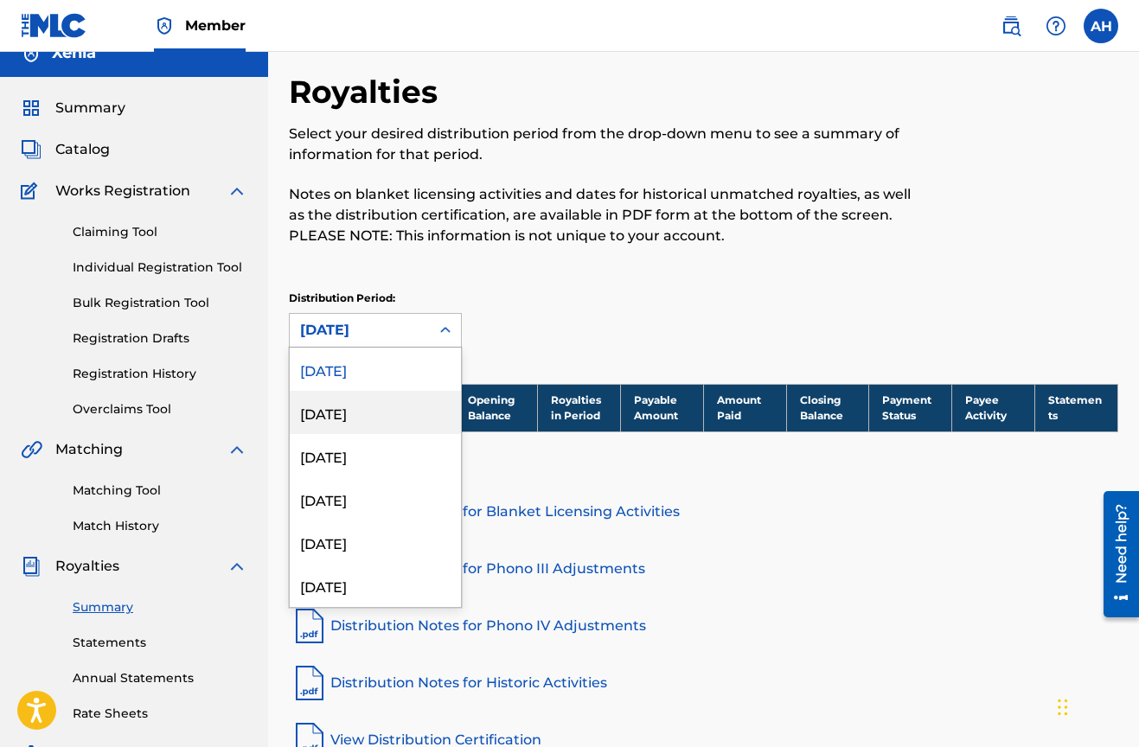
click at [379, 430] on div "[DATE]" at bounding box center [375, 412] width 171 height 43
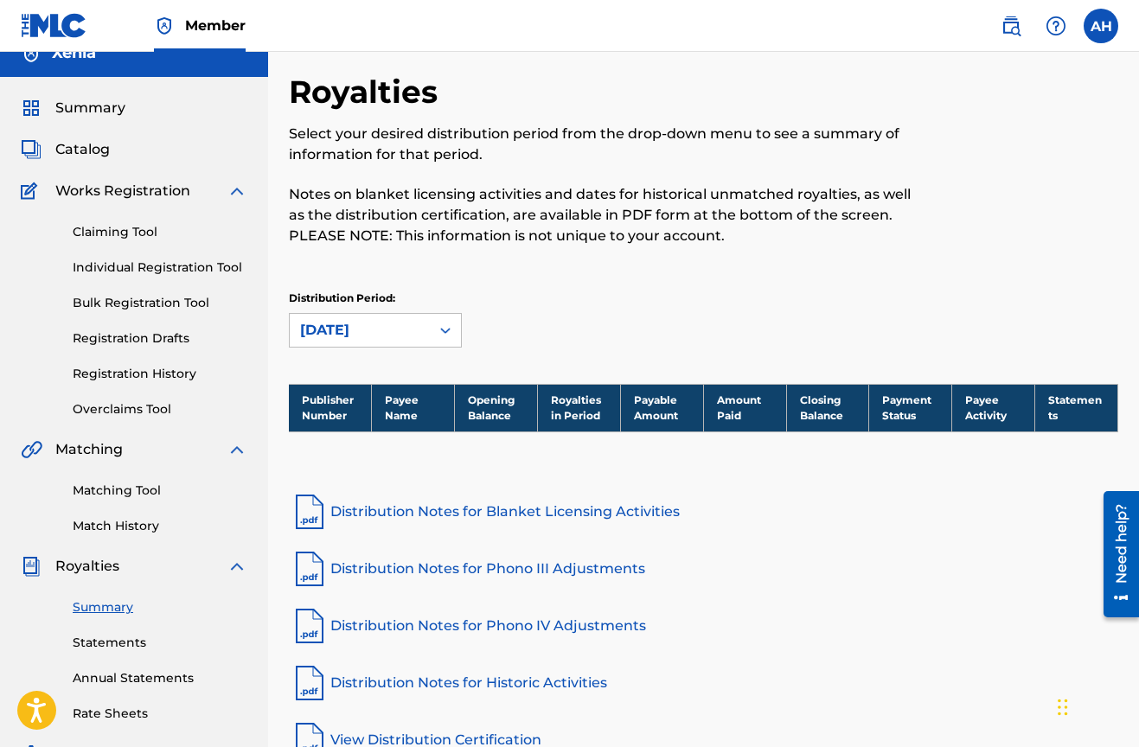
click at [380, 329] on div "[DATE]" at bounding box center [359, 330] width 119 height 21
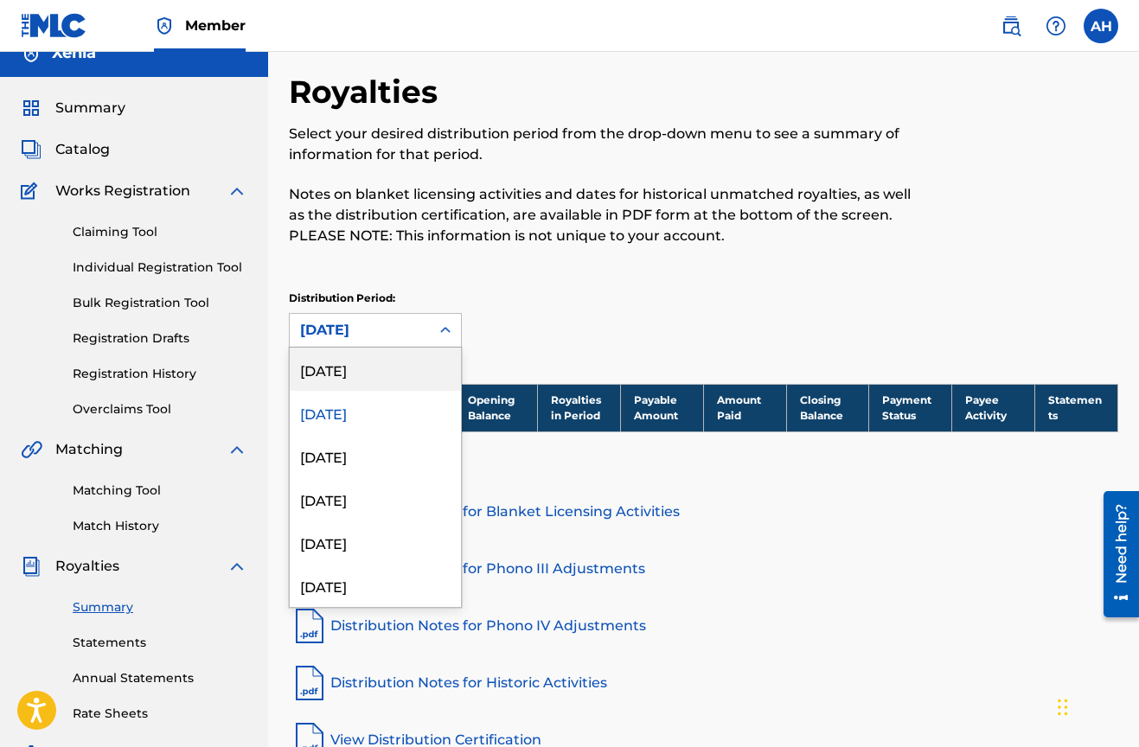
click at [379, 366] on div "[DATE]" at bounding box center [375, 369] width 171 height 43
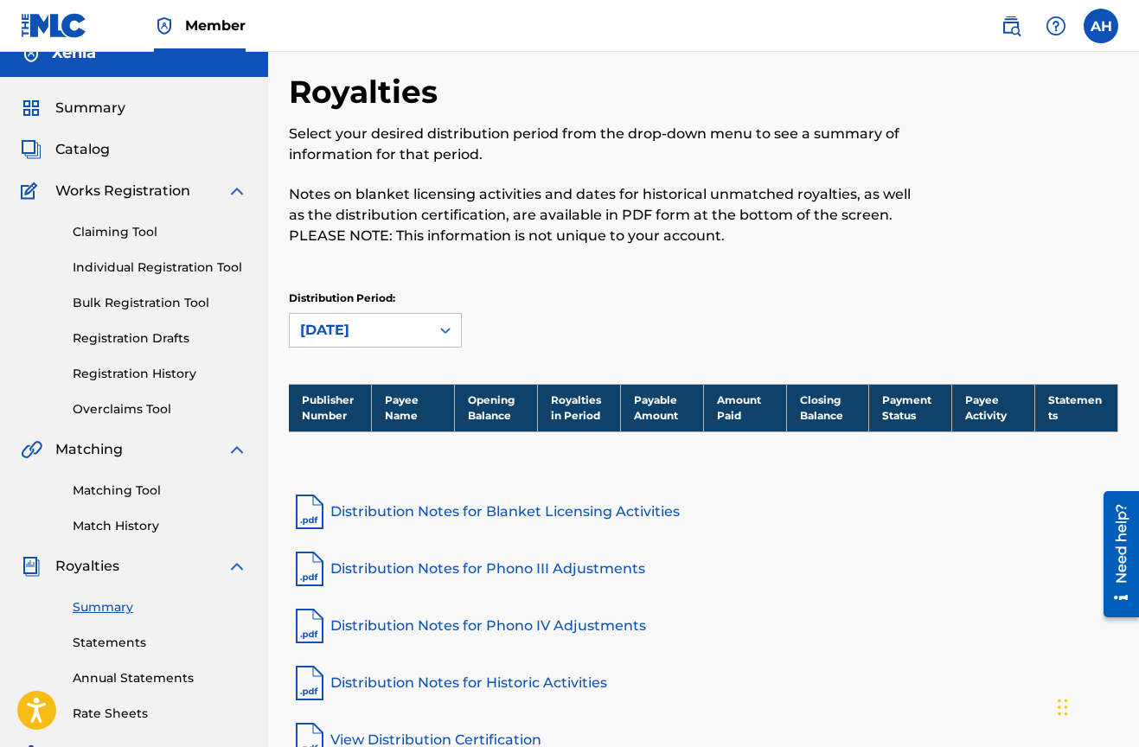
click at [513, 514] on link "Distribution Notes for Blanket Licensing Activities" at bounding box center [703, 512] width 829 height 42
